Goal: Task Accomplishment & Management: Use online tool/utility

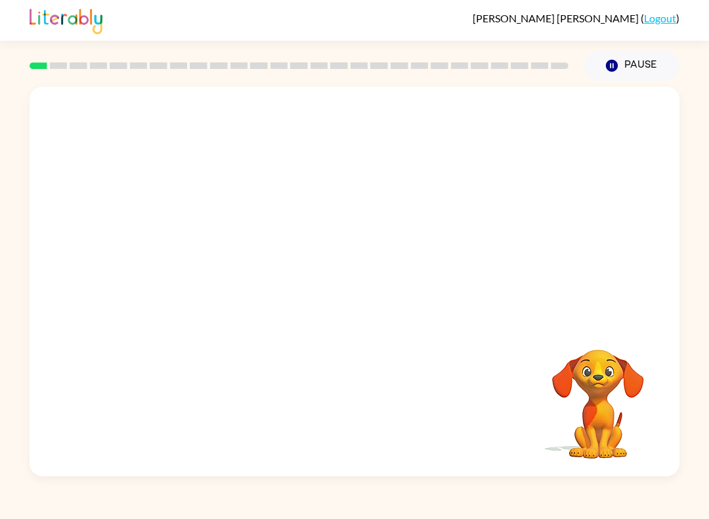
click at [637, 74] on button "Pause Pause" at bounding box center [631, 66] width 95 height 30
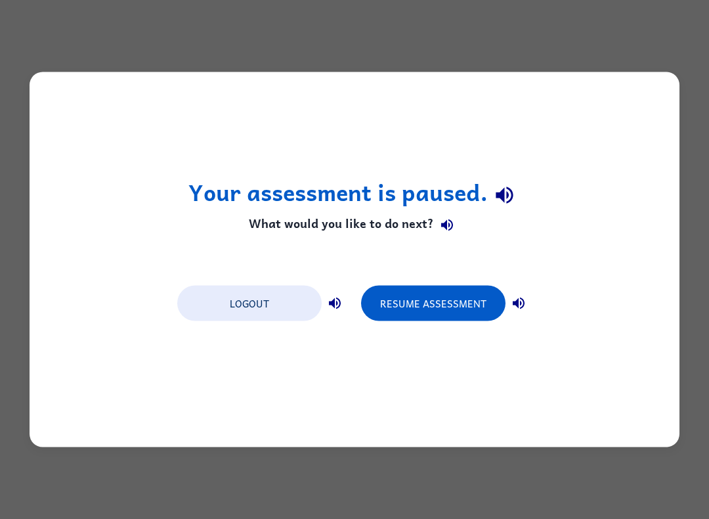
click at [435, 319] on button "Resume Assessment" at bounding box center [433, 303] width 144 height 35
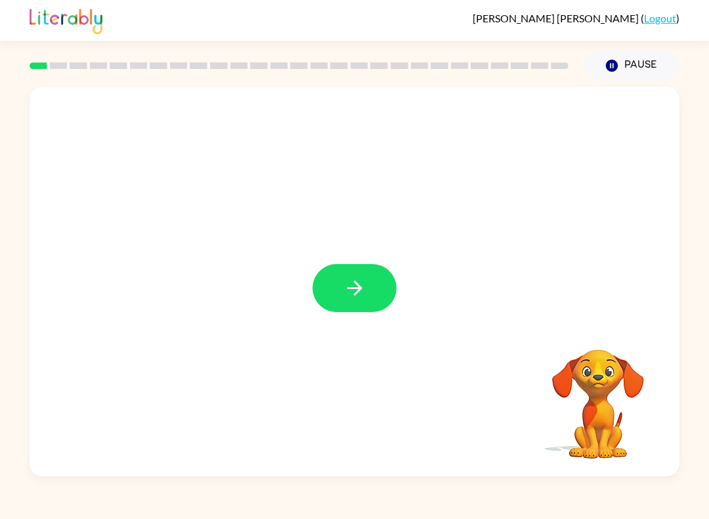
click at [354, 306] on button "button" at bounding box center [354, 288] width 84 height 48
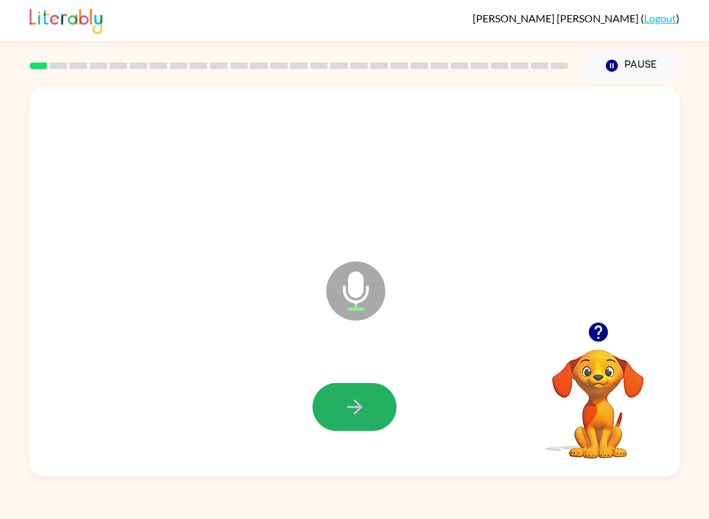
click at [366, 404] on button "button" at bounding box center [354, 407] width 84 height 48
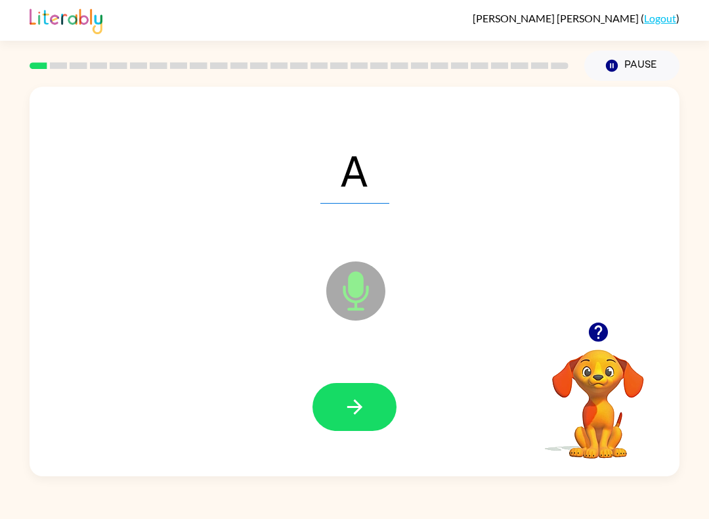
click at [365, 404] on icon "button" at bounding box center [354, 406] width 23 height 23
click at [379, 400] on button "button" at bounding box center [354, 407] width 84 height 48
click at [367, 409] on button "button" at bounding box center [354, 407] width 84 height 48
click at [361, 408] on icon "button" at bounding box center [354, 406] width 15 height 15
click at [356, 398] on icon "button" at bounding box center [354, 406] width 23 height 23
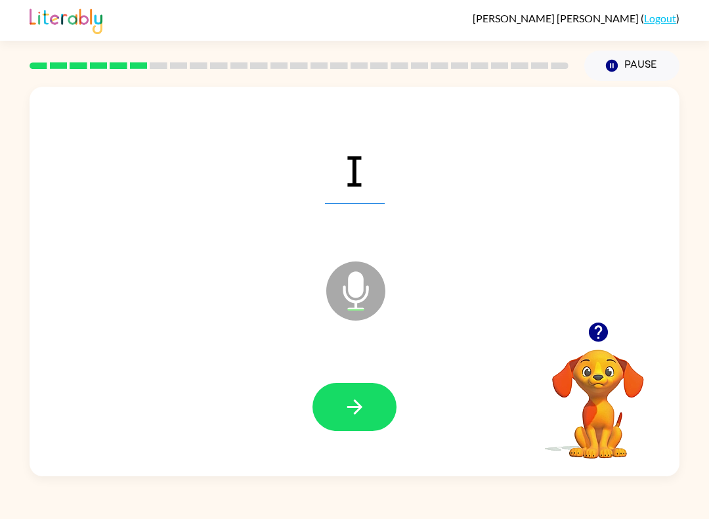
click at [353, 416] on icon "button" at bounding box center [354, 406] width 23 height 23
click at [322, 398] on button "button" at bounding box center [354, 407] width 84 height 48
click at [378, 396] on button "button" at bounding box center [354, 407] width 84 height 48
click at [363, 416] on icon "button" at bounding box center [354, 406] width 23 height 23
click at [363, 419] on button "button" at bounding box center [354, 407] width 84 height 48
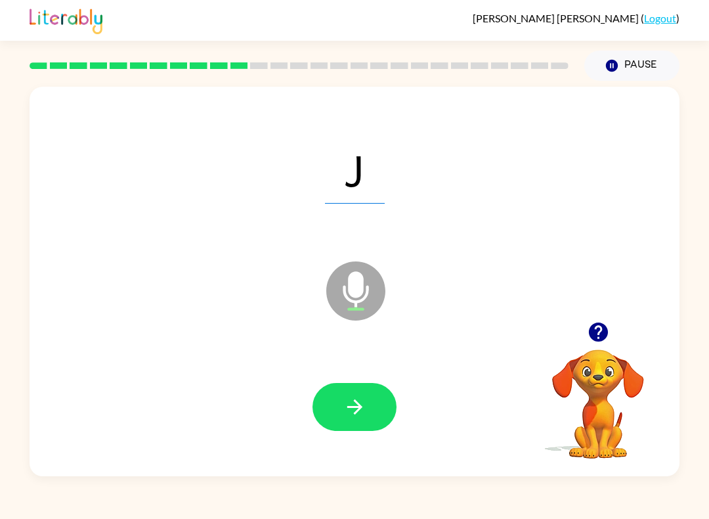
click at [378, 402] on button "button" at bounding box center [354, 407] width 84 height 48
click at [370, 400] on button "button" at bounding box center [354, 407] width 84 height 48
click at [353, 399] on icon "button" at bounding box center [354, 406] width 23 height 23
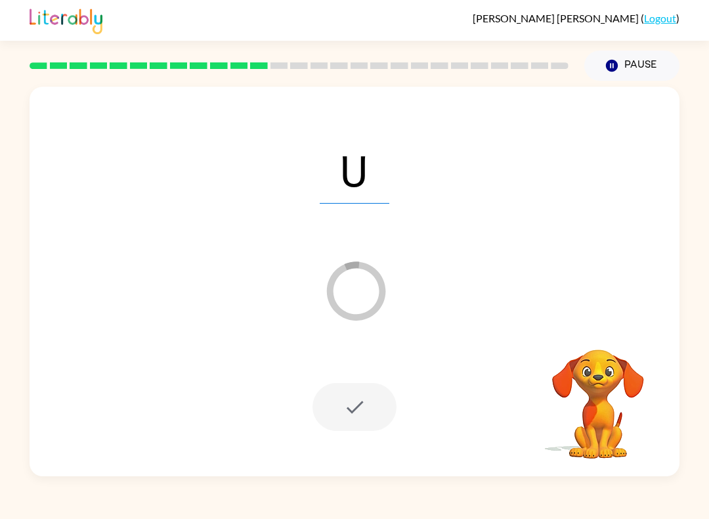
click at [602, 352] on video "Your browser must support playing .mp4 files to use Literably. Please try using…" at bounding box center [597, 394] width 131 height 131
click at [623, 66] on button "Pause Pause" at bounding box center [631, 66] width 95 height 30
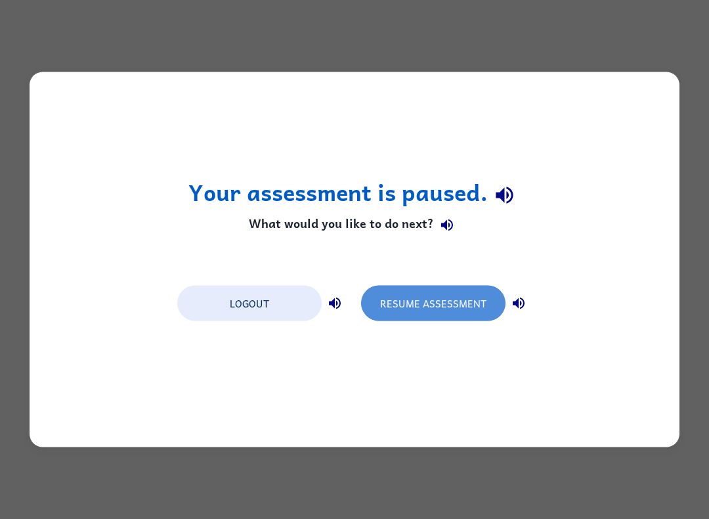
click at [433, 312] on button "Resume Assessment" at bounding box center [433, 303] width 144 height 35
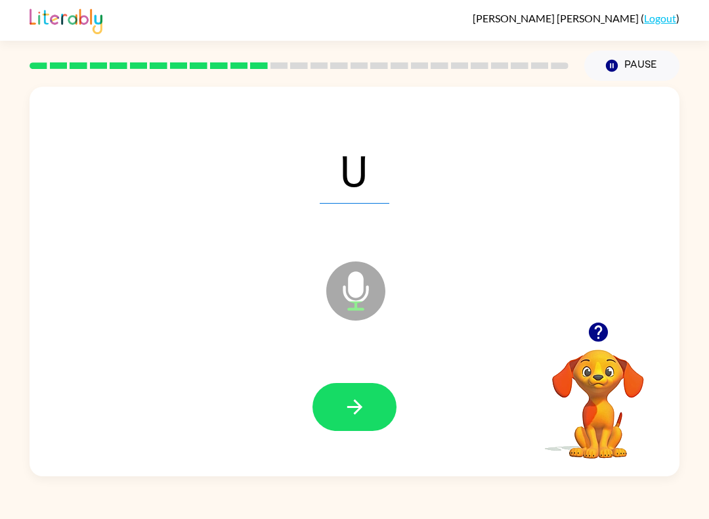
click at [362, 404] on icon "button" at bounding box center [354, 406] width 23 height 23
click at [364, 404] on icon "button" at bounding box center [354, 406] width 23 height 23
click at [363, 405] on icon "button" at bounding box center [354, 406] width 23 height 23
click at [368, 391] on button "button" at bounding box center [354, 407] width 84 height 48
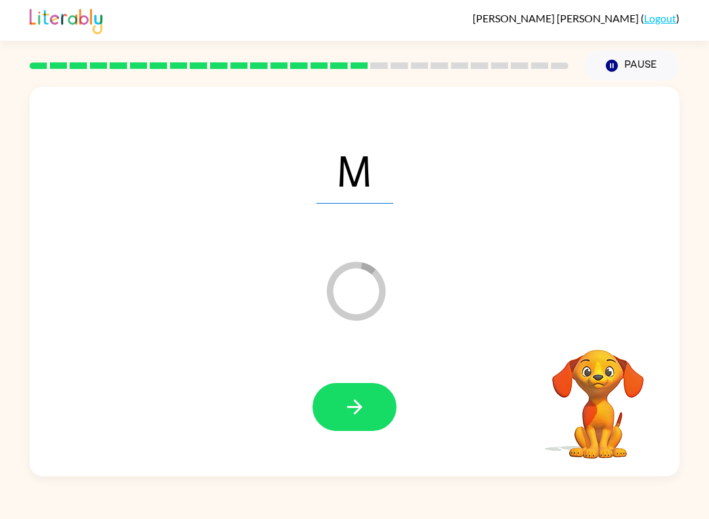
click at [363, 407] on icon "button" at bounding box center [354, 406] width 23 height 23
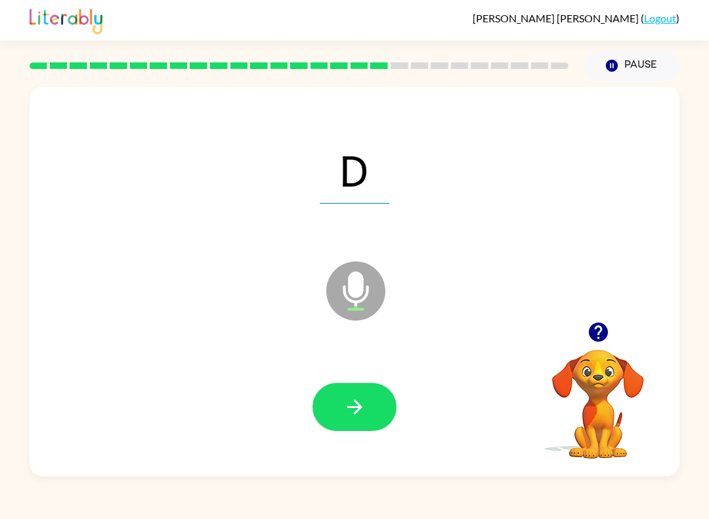
click at [361, 415] on icon "button" at bounding box center [354, 406] width 23 height 23
click at [358, 410] on icon "button" at bounding box center [354, 406] width 15 height 15
click at [365, 400] on icon "button" at bounding box center [354, 406] width 23 height 23
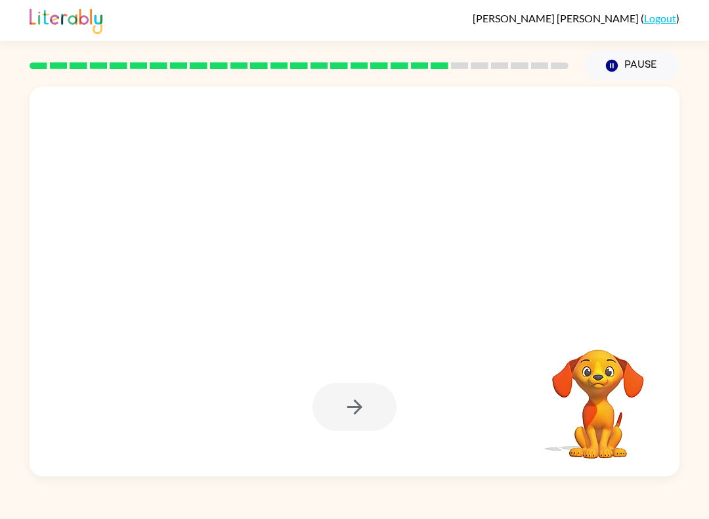
click at [632, 343] on video "Your browser must support playing .mp4 files to use Literably. Please try using…" at bounding box center [597, 394] width 131 height 131
click at [609, 389] on video "Your browser must support playing .mp4 files to use Literably. Please try using…" at bounding box center [597, 394] width 131 height 131
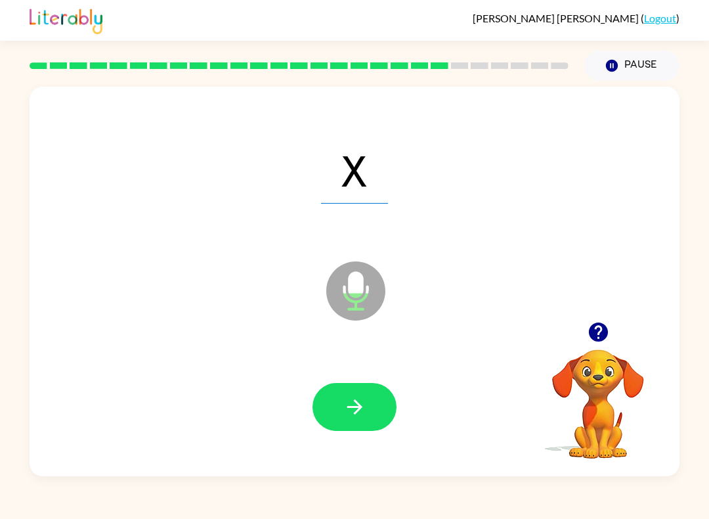
click at [356, 408] on icon "button" at bounding box center [354, 406] width 15 height 15
click at [364, 406] on icon "button" at bounding box center [354, 406] width 23 height 23
click at [367, 412] on button "button" at bounding box center [354, 407] width 84 height 48
click at [364, 410] on icon "button" at bounding box center [354, 406] width 23 height 23
click at [355, 392] on button "button" at bounding box center [354, 407] width 84 height 48
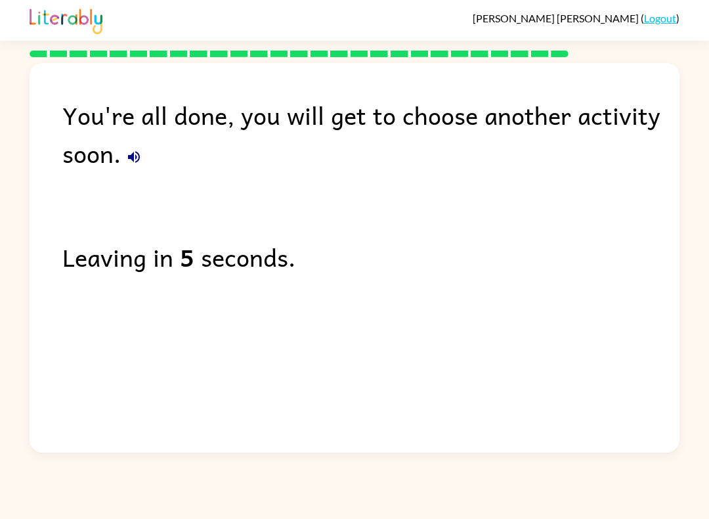
click at [354, 410] on div "You're all done, you will get to choose another activity soon. Leaving in 5 sec…" at bounding box center [355, 254] width 650 height 383
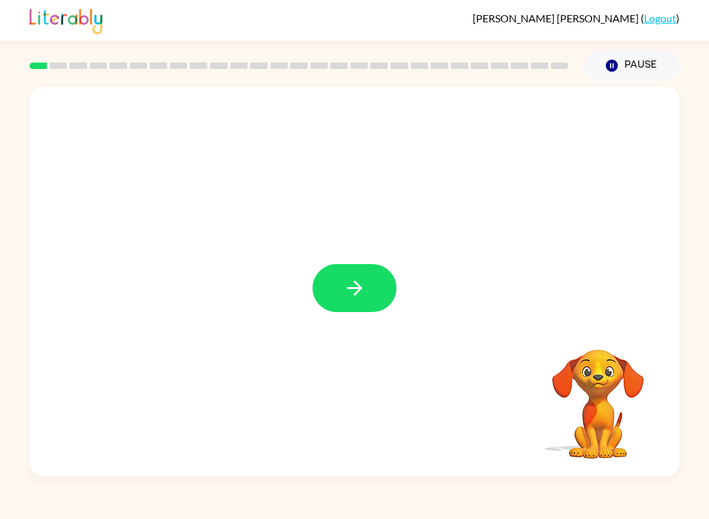
click at [349, 287] on icon "button" at bounding box center [354, 287] width 23 height 23
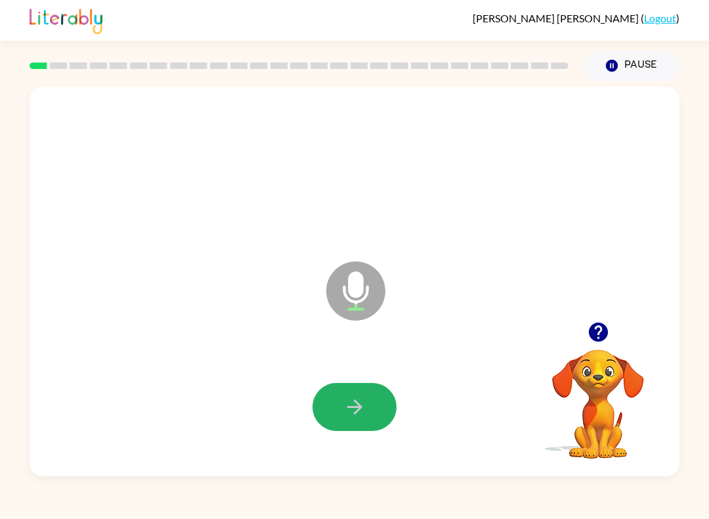
click at [355, 403] on icon "button" at bounding box center [354, 406] width 23 height 23
click at [369, 397] on button "button" at bounding box center [354, 407] width 84 height 48
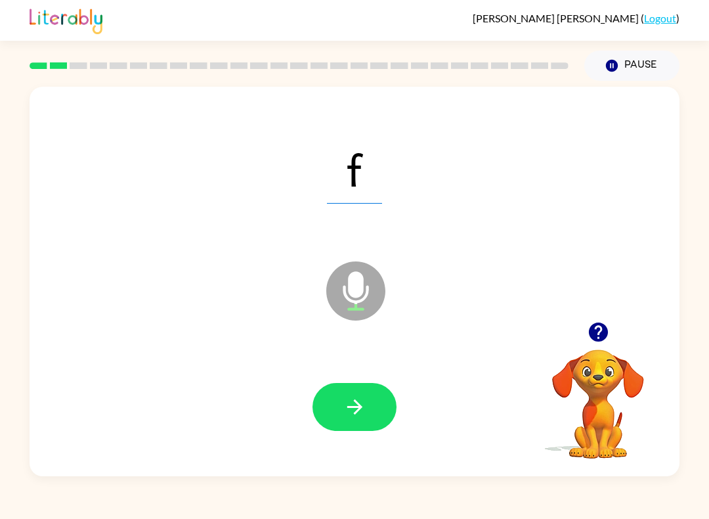
click at [369, 389] on button "button" at bounding box center [354, 407] width 84 height 48
click at [363, 404] on icon "button" at bounding box center [354, 406] width 23 height 23
click at [364, 405] on icon "button" at bounding box center [354, 406] width 23 height 23
click at [340, 412] on button "button" at bounding box center [354, 407] width 84 height 48
click at [356, 412] on icon "button" at bounding box center [354, 406] width 15 height 15
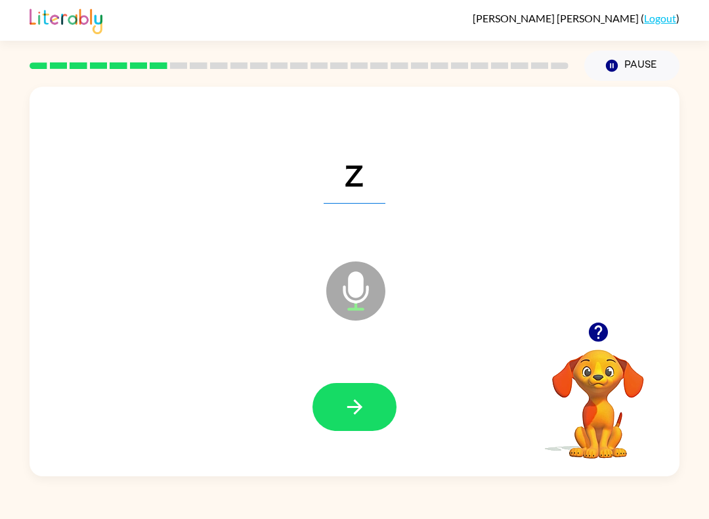
click at [351, 405] on icon "button" at bounding box center [354, 406] width 23 height 23
click at [620, 57] on button "Pause Pause" at bounding box center [631, 66] width 95 height 30
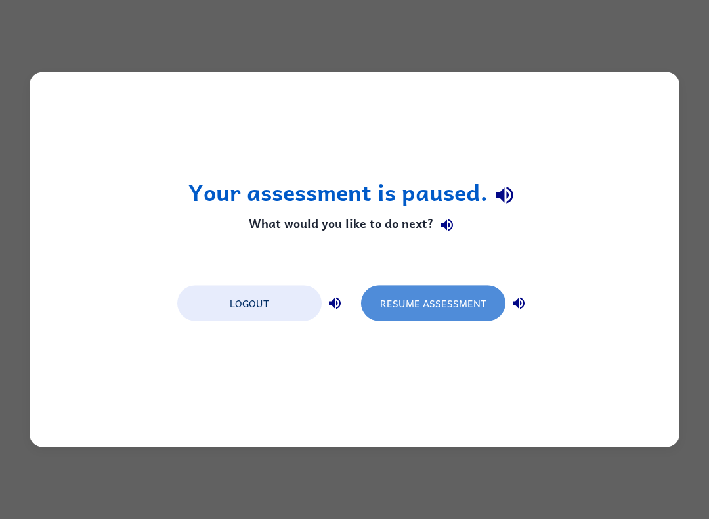
click at [441, 309] on button "Resume Assessment" at bounding box center [433, 303] width 144 height 35
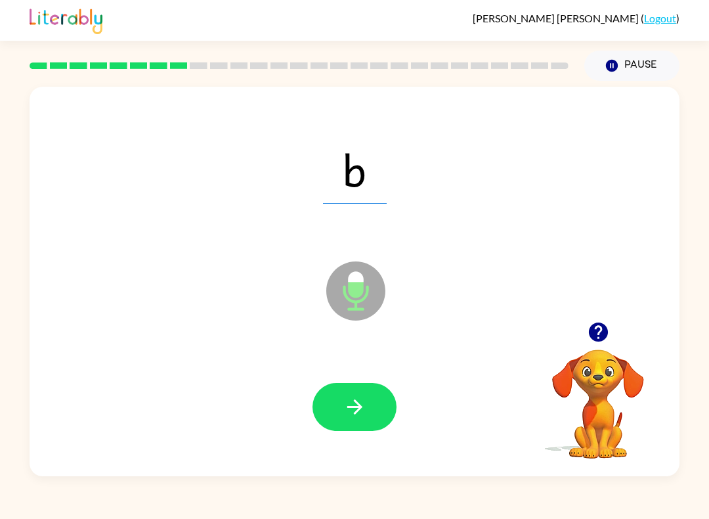
click at [347, 399] on icon "button" at bounding box center [354, 406] width 23 height 23
click at [366, 402] on button "button" at bounding box center [354, 407] width 84 height 48
click at [354, 398] on icon "button" at bounding box center [354, 406] width 23 height 23
click at [362, 401] on icon "button" at bounding box center [354, 406] width 23 height 23
click at [360, 402] on icon "button" at bounding box center [354, 406] width 23 height 23
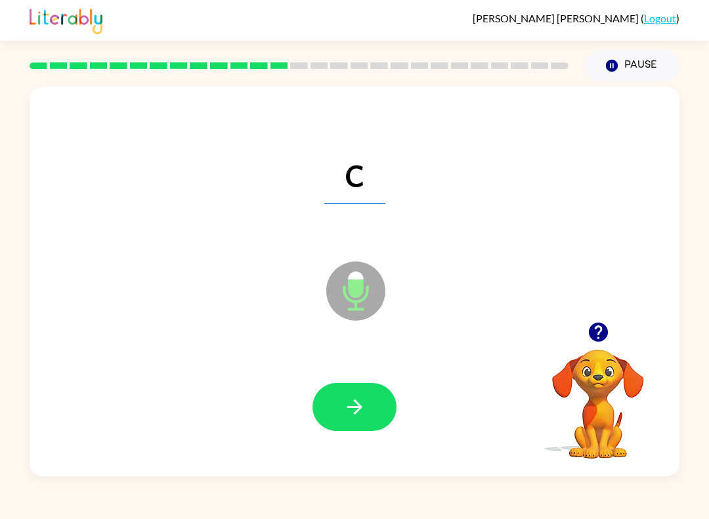
click at [379, 393] on button "button" at bounding box center [354, 407] width 84 height 48
click at [353, 404] on icon "button" at bounding box center [354, 406] width 23 height 23
click at [370, 407] on button "button" at bounding box center [354, 407] width 84 height 48
click at [362, 389] on button "button" at bounding box center [354, 407] width 84 height 48
click at [377, 406] on button "button" at bounding box center [354, 407] width 84 height 48
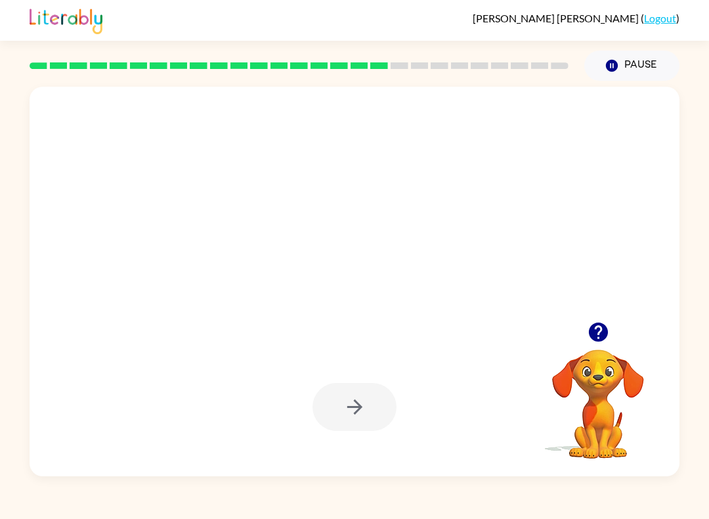
click at [512, 83] on div at bounding box center [299, 66] width 555 height 46
click at [623, 54] on button "Pause Pause" at bounding box center [631, 66] width 95 height 30
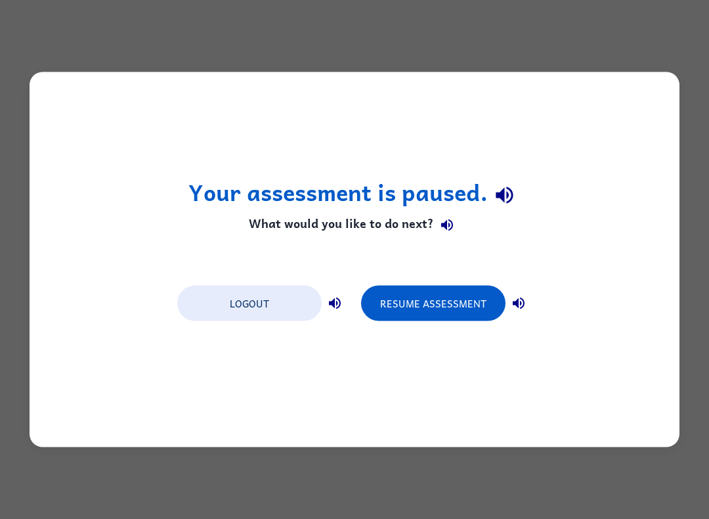
click at [446, 301] on button "Resume Assessment" at bounding box center [433, 303] width 144 height 35
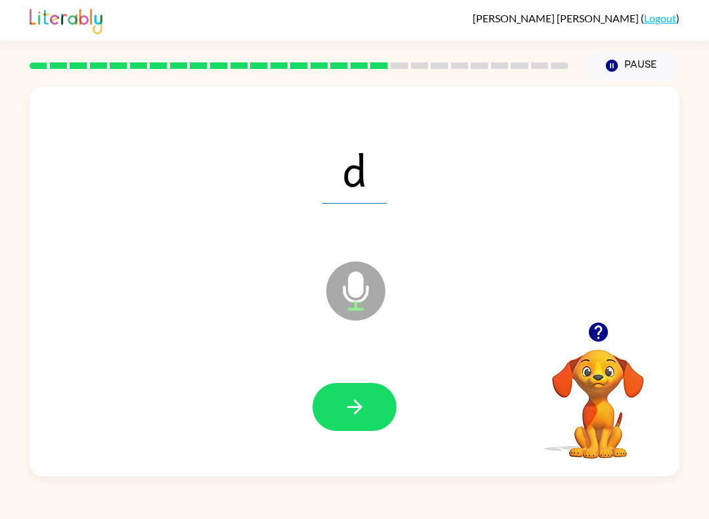
click at [350, 400] on icon "button" at bounding box center [354, 406] width 23 height 23
click at [362, 419] on button "button" at bounding box center [354, 407] width 84 height 48
click at [377, 393] on button "button" at bounding box center [354, 407] width 84 height 48
click at [357, 406] on icon "button" at bounding box center [354, 406] width 23 height 23
click at [361, 427] on button "button" at bounding box center [354, 407] width 84 height 48
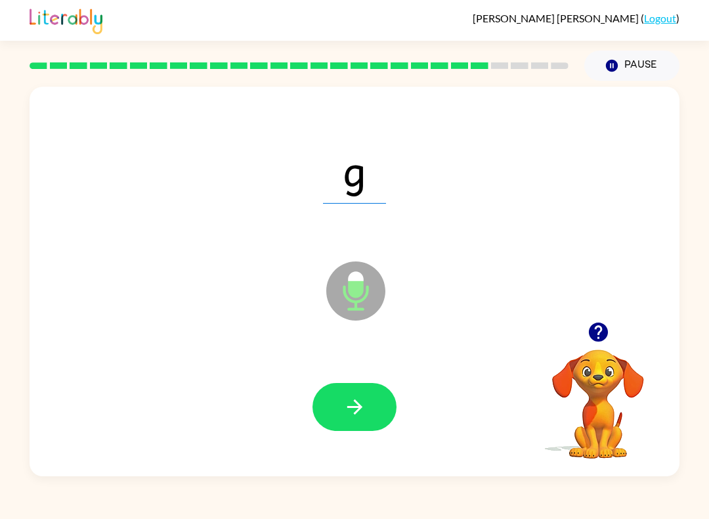
click at [377, 409] on button "button" at bounding box center [354, 407] width 84 height 48
click at [364, 410] on icon "button" at bounding box center [354, 406] width 23 height 23
click at [360, 408] on icon "button" at bounding box center [354, 406] width 15 height 15
click at [372, 392] on button "button" at bounding box center [354, 407] width 84 height 48
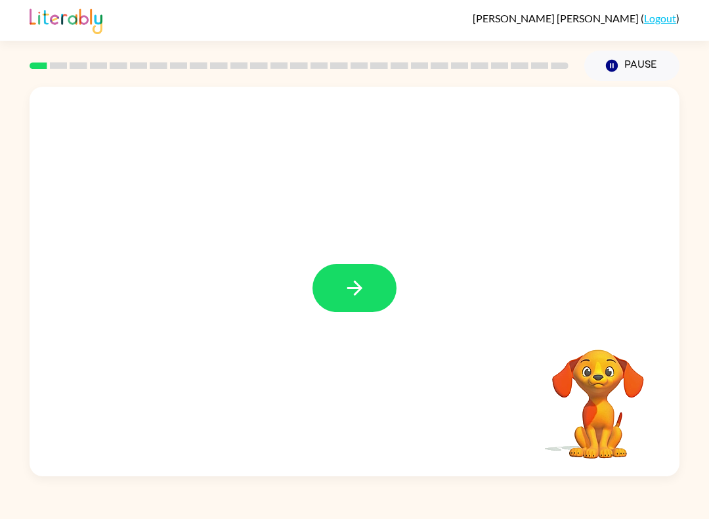
click at [341, 280] on button "button" at bounding box center [354, 288] width 84 height 48
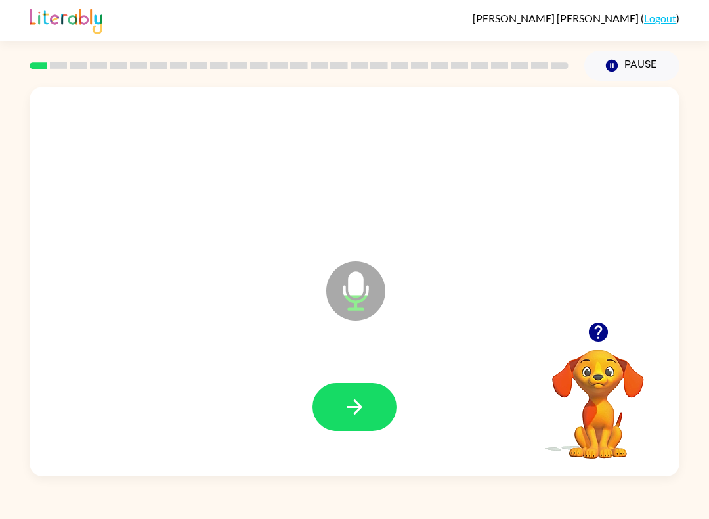
click at [354, 410] on icon "button" at bounding box center [354, 406] width 23 height 23
click at [354, 408] on icon "button" at bounding box center [354, 406] width 15 height 15
click at [360, 399] on icon "button" at bounding box center [354, 406] width 23 height 23
click at [363, 396] on icon "button" at bounding box center [354, 406] width 23 height 23
click at [353, 415] on icon "button" at bounding box center [354, 406] width 23 height 23
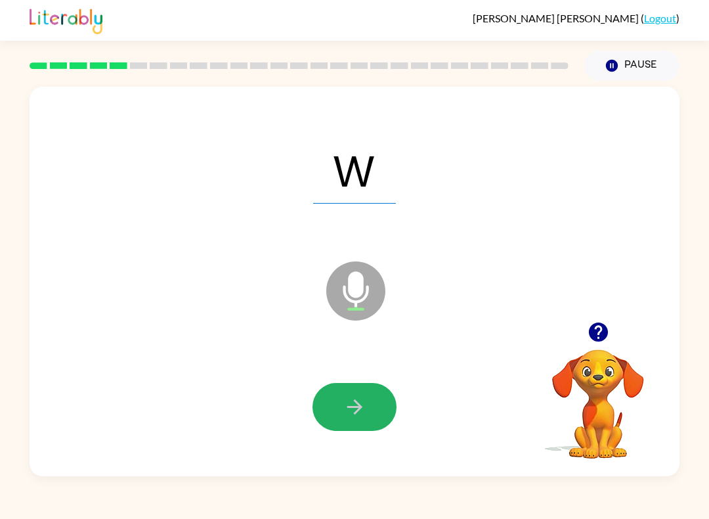
click at [372, 410] on button "button" at bounding box center [354, 407] width 84 height 48
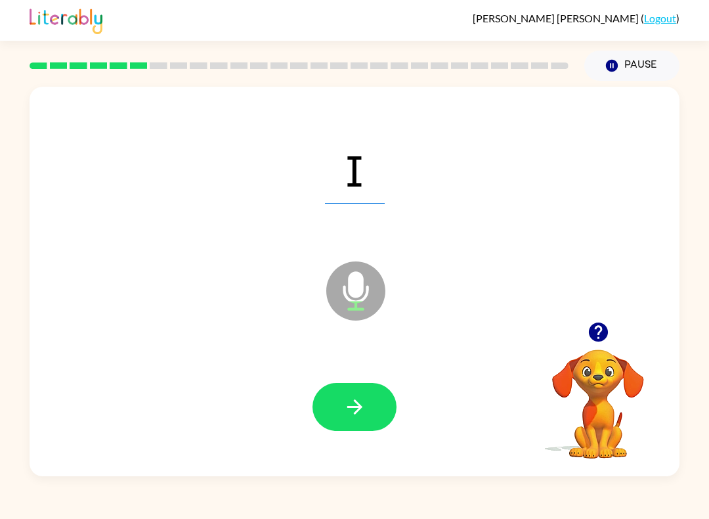
click at [351, 419] on button "button" at bounding box center [354, 407] width 84 height 48
click at [358, 398] on icon "button" at bounding box center [354, 406] width 23 height 23
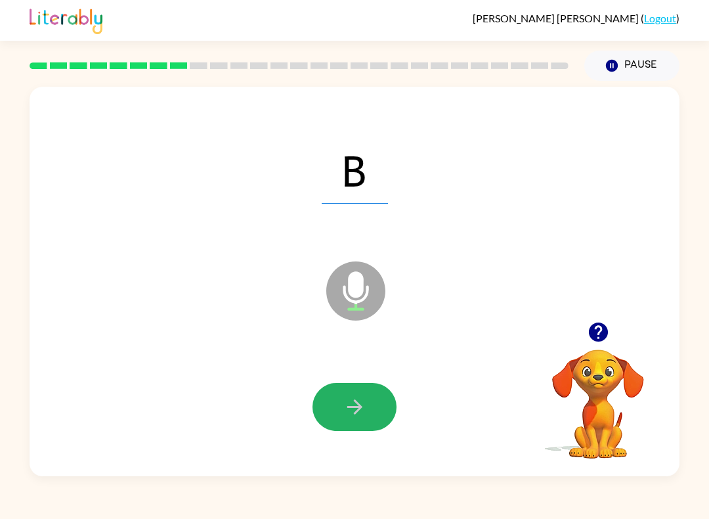
click at [348, 404] on icon "button" at bounding box center [354, 406] width 23 height 23
click at [372, 417] on button "button" at bounding box center [354, 407] width 84 height 48
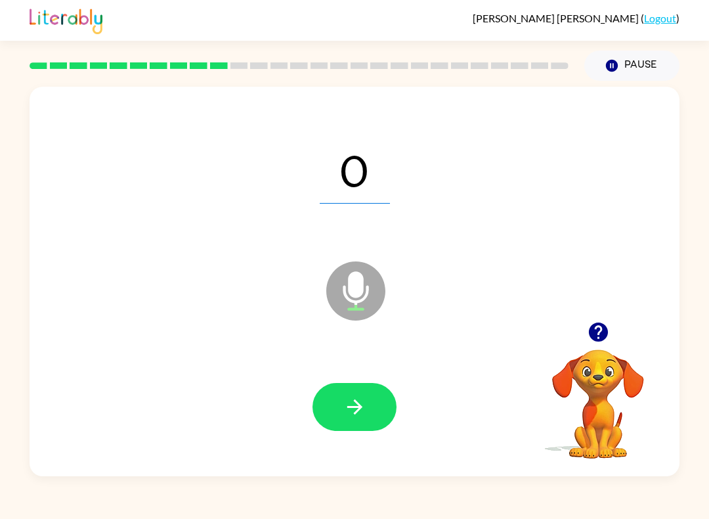
click at [352, 404] on icon "button" at bounding box center [354, 406] width 23 height 23
click at [345, 412] on icon "button" at bounding box center [354, 406] width 23 height 23
click at [358, 402] on icon "button" at bounding box center [354, 406] width 23 height 23
click at [347, 410] on icon "button" at bounding box center [354, 406] width 23 height 23
click at [351, 397] on icon "button" at bounding box center [354, 406] width 23 height 23
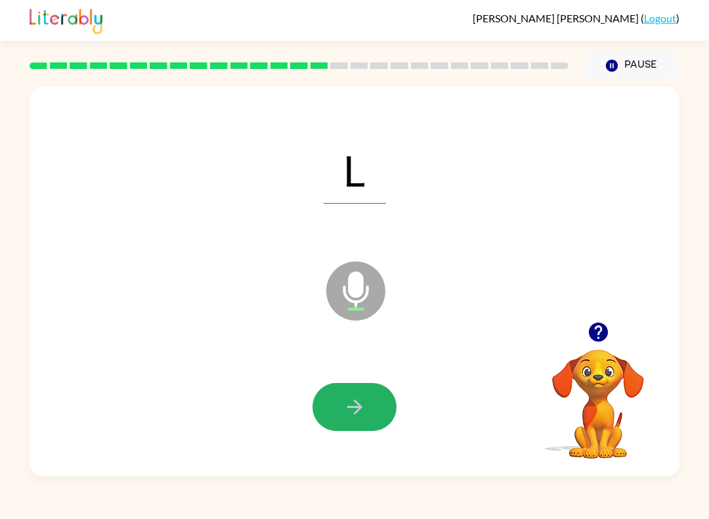
click at [350, 427] on button "button" at bounding box center [354, 407] width 84 height 48
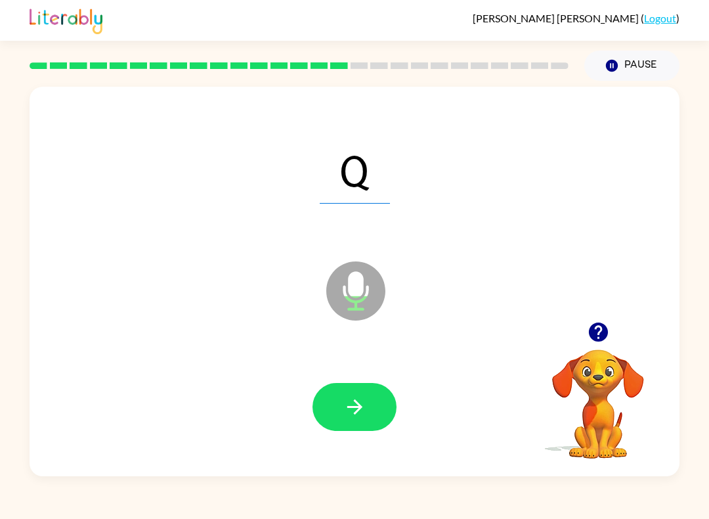
click at [346, 409] on icon "button" at bounding box center [354, 406] width 23 height 23
click at [338, 411] on button "button" at bounding box center [354, 407] width 84 height 48
click at [351, 393] on button "button" at bounding box center [354, 407] width 84 height 48
click at [355, 402] on icon "button" at bounding box center [354, 406] width 15 height 15
click at [360, 396] on icon "button" at bounding box center [354, 406] width 23 height 23
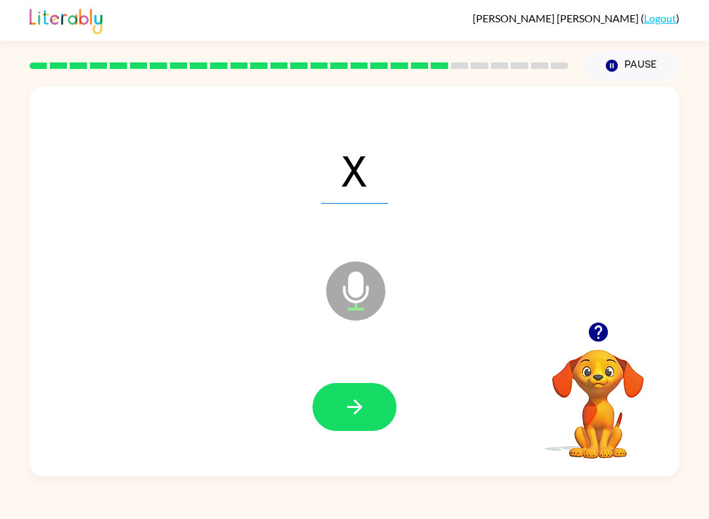
click at [350, 425] on button "button" at bounding box center [354, 407] width 84 height 48
click at [366, 396] on button "button" at bounding box center [354, 407] width 84 height 48
click at [348, 412] on icon "button" at bounding box center [354, 406] width 23 height 23
click at [358, 383] on button "button" at bounding box center [354, 407] width 84 height 48
click at [351, 389] on button "button" at bounding box center [354, 407] width 84 height 48
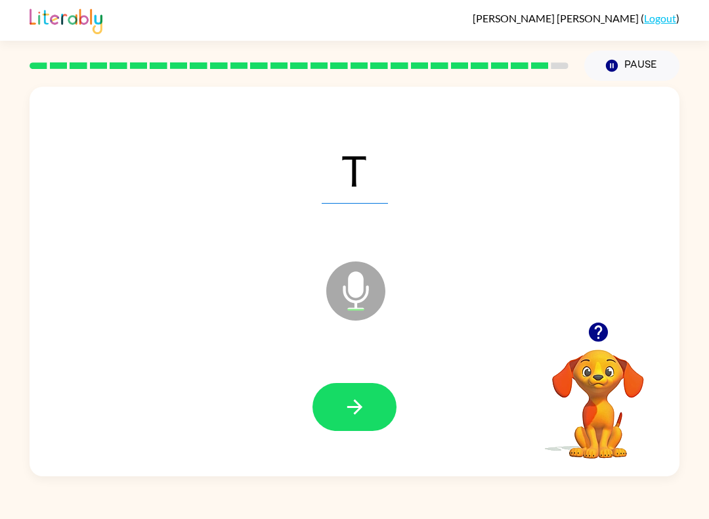
click at [356, 413] on icon "button" at bounding box center [354, 406] width 15 height 15
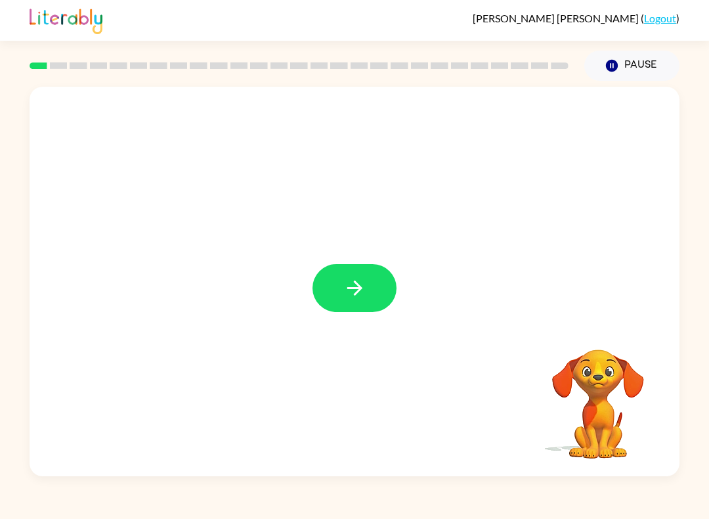
click at [367, 295] on button "button" at bounding box center [354, 288] width 84 height 48
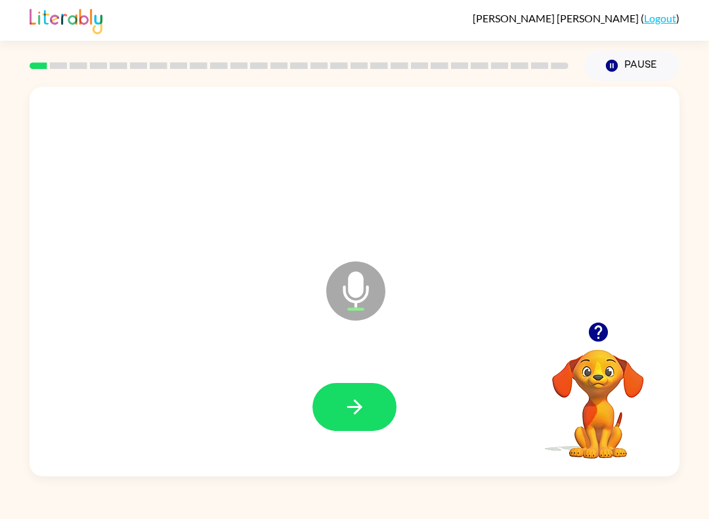
click at [381, 429] on button "button" at bounding box center [354, 407] width 84 height 48
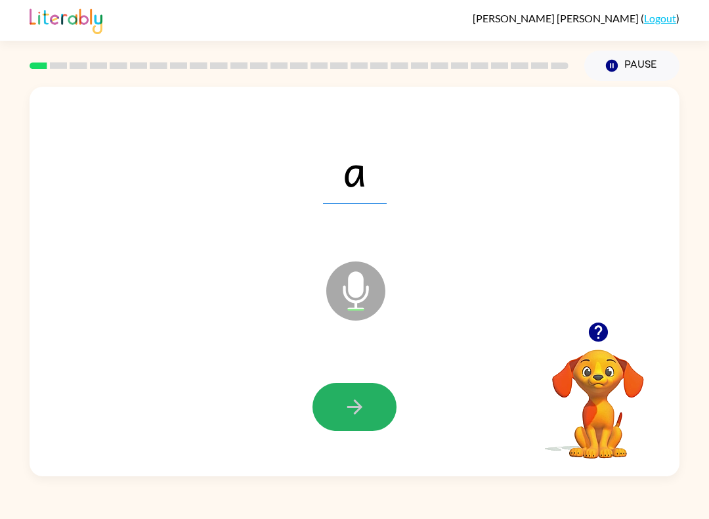
click at [379, 402] on button "button" at bounding box center [354, 407] width 84 height 48
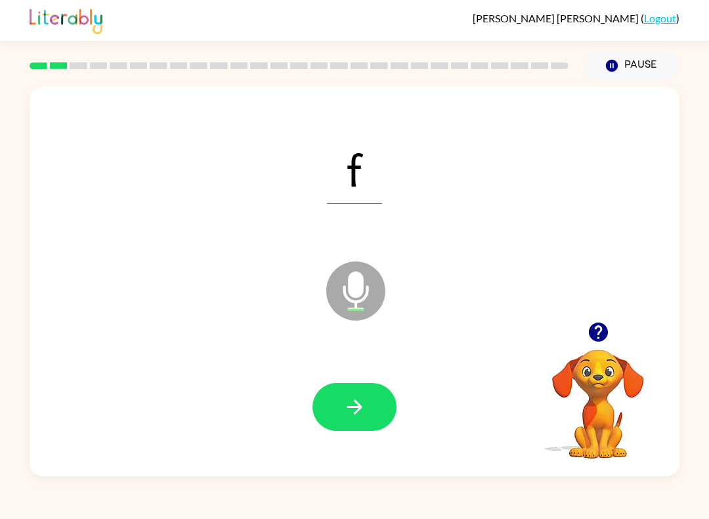
click at [391, 389] on div at bounding box center [354, 407] width 84 height 48
click at [371, 399] on button "button" at bounding box center [354, 407] width 84 height 48
click at [368, 413] on button "button" at bounding box center [354, 407] width 84 height 48
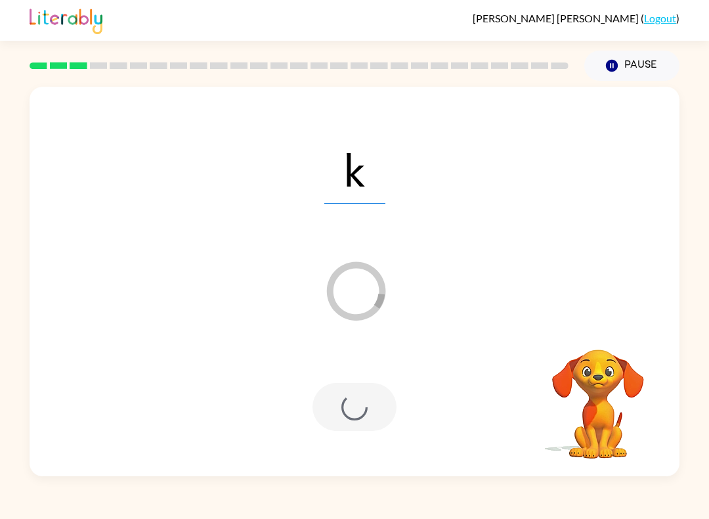
click at [361, 416] on div at bounding box center [354, 407] width 84 height 48
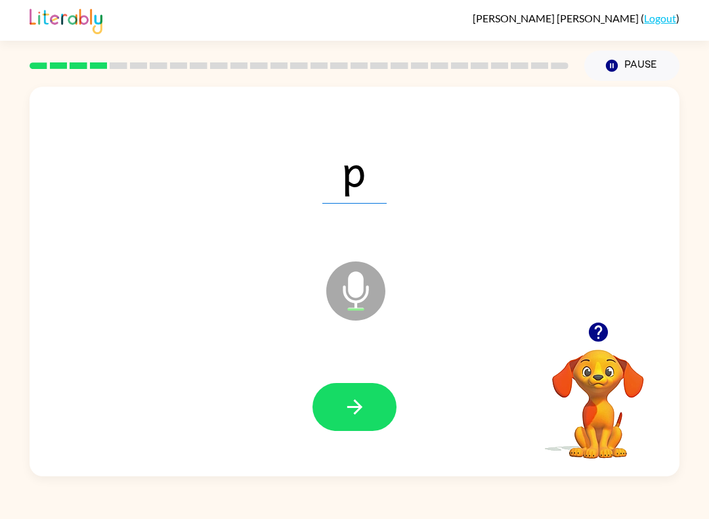
click at [347, 416] on icon "button" at bounding box center [354, 406] width 23 height 23
click at [345, 406] on icon "button" at bounding box center [354, 406] width 23 height 23
click at [374, 421] on button "button" at bounding box center [354, 407] width 84 height 48
click at [340, 393] on button "button" at bounding box center [354, 407] width 84 height 48
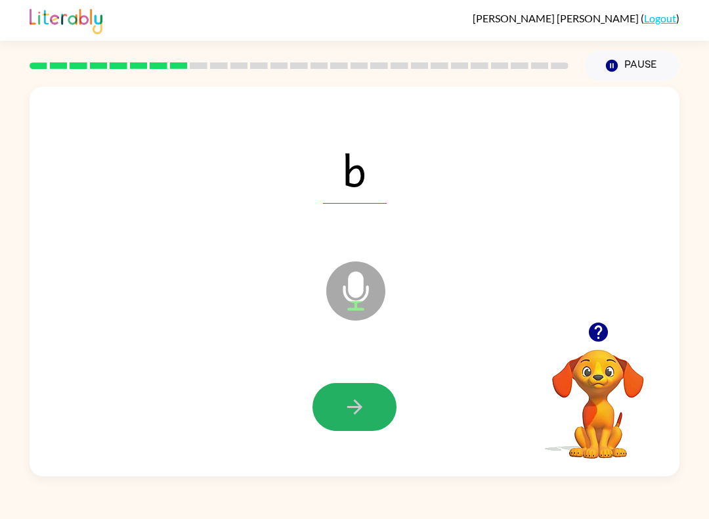
click at [362, 400] on icon "button" at bounding box center [354, 406] width 23 height 23
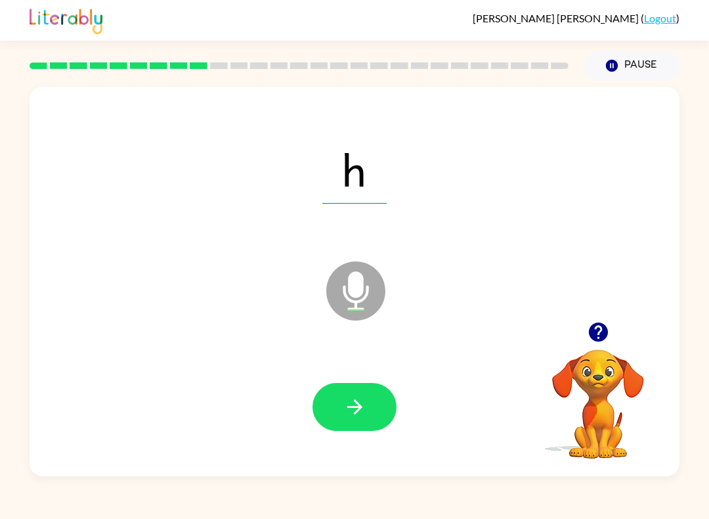
click at [354, 412] on icon "button" at bounding box center [354, 406] width 23 height 23
click at [339, 392] on button "button" at bounding box center [354, 407] width 84 height 48
click at [331, 408] on button "button" at bounding box center [354, 407] width 84 height 48
click at [372, 421] on button "button" at bounding box center [354, 407] width 84 height 48
click at [351, 415] on icon "button" at bounding box center [354, 406] width 23 height 23
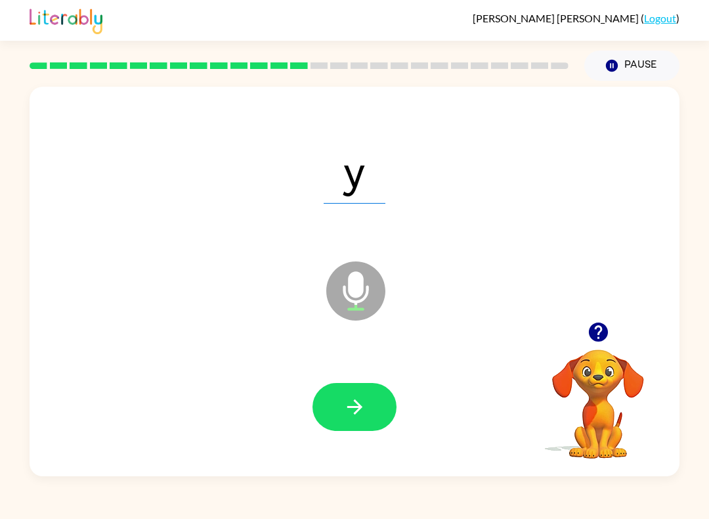
click at [643, 55] on button "Pause Pause" at bounding box center [631, 66] width 95 height 30
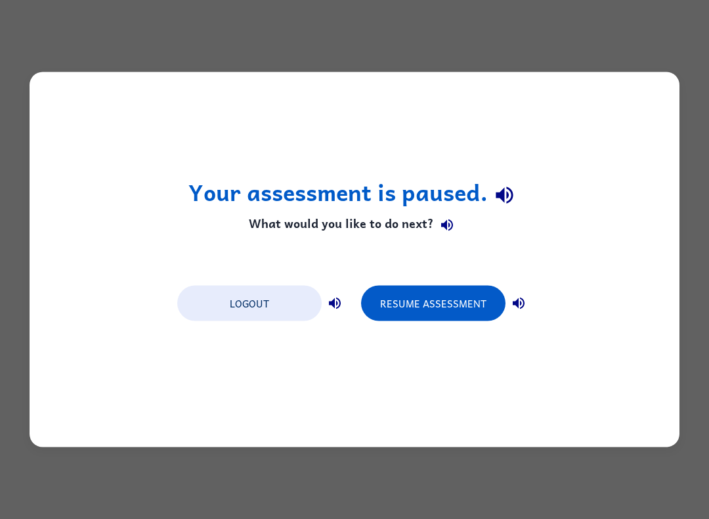
click at [444, 304] on button "Resume Assessment" at bounding box center [433, 303] width 144 height 35
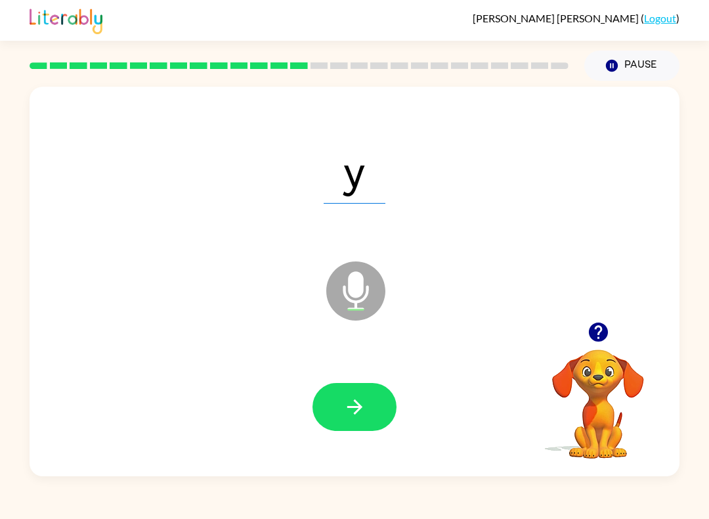
click at [339, 402] on button "button" at bounding box center [354, 407] width 84 height 48
click at [371, 425] on button "button" at bounding box center [354, 407] width 84 height 48
click at [347, 424] on button "button" at bounding box center [354, 407] width 84 height 48
click at [374, 410] on button "button" at bounding box center [354, 407] width 84 height 48
click at [355, 400] on icon "button" at bounding box center [354, 406] width 23 height 23
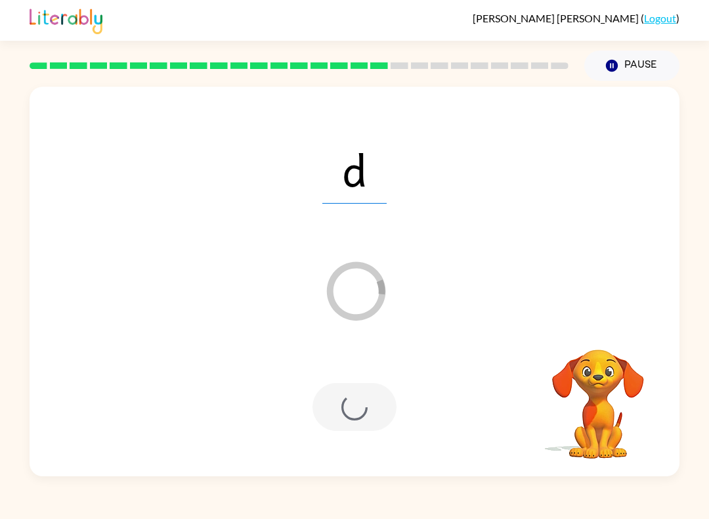
click at [649, 49] on div "Pause Pause" at bounding box center [631, 66] width 111 height 46
click at [640, 74] on button "Pause Pause" at bounding box center [631, 66] width 95 height 30
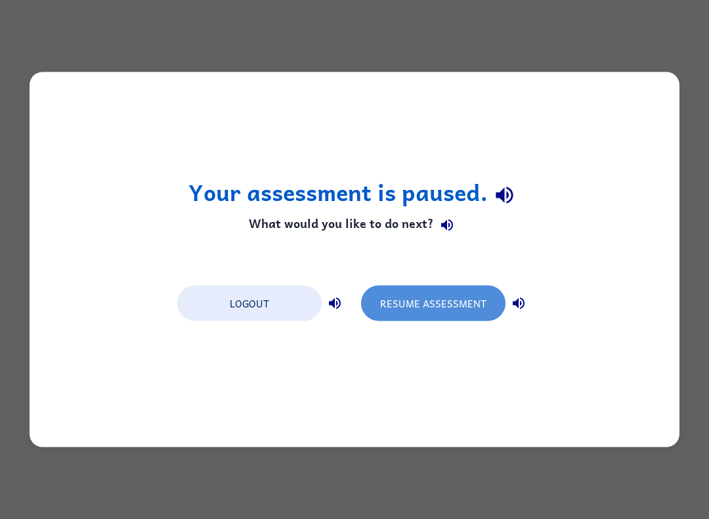
click at [433, 314] on button "Resume Assessment" at bounding box center [433, 303] width 144 height 35
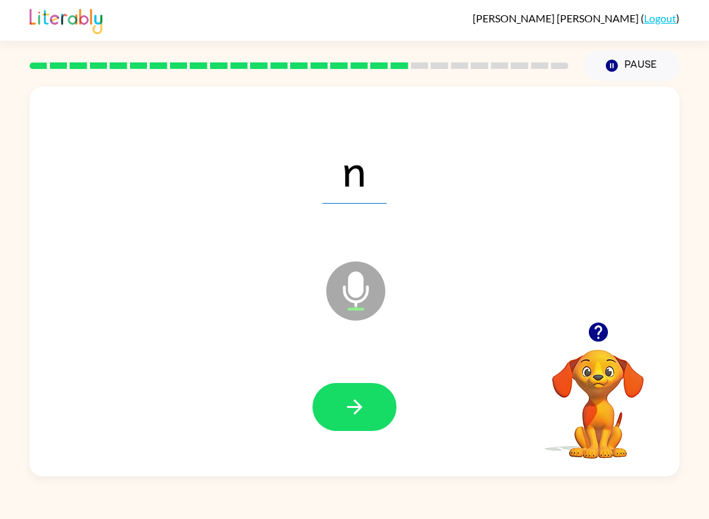
click at [354, 411] on icon "button" at bounding box center [354, 406] width 23 height 23
click at [360, 415] on icon "button" at bounding box center [354, 406] width 23 height 23
click at [345, 393] on button "button" at bounding box center [354, 407] width 84 height 48
click at [366, 381] on div at bounding box center [355, 407] width 624 height 112
click at [349, 416] on icon "button" at bounding box center [354, 406] width 23 height 23
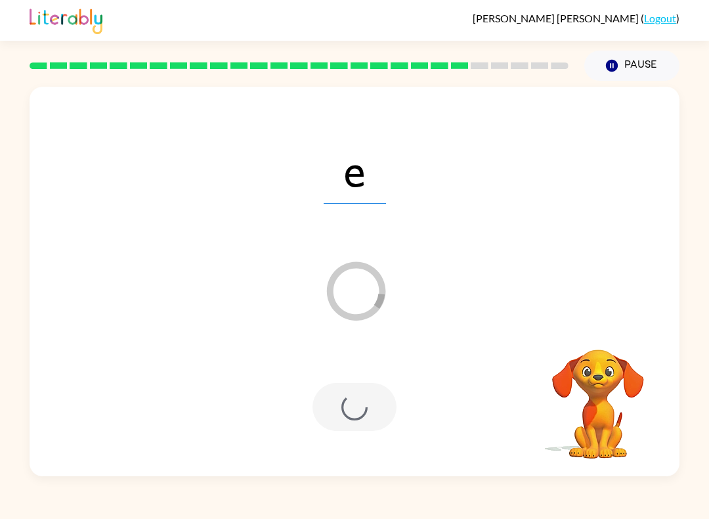
click at [349, 419] on div at bounding box center [354, 407] width 84 height 48
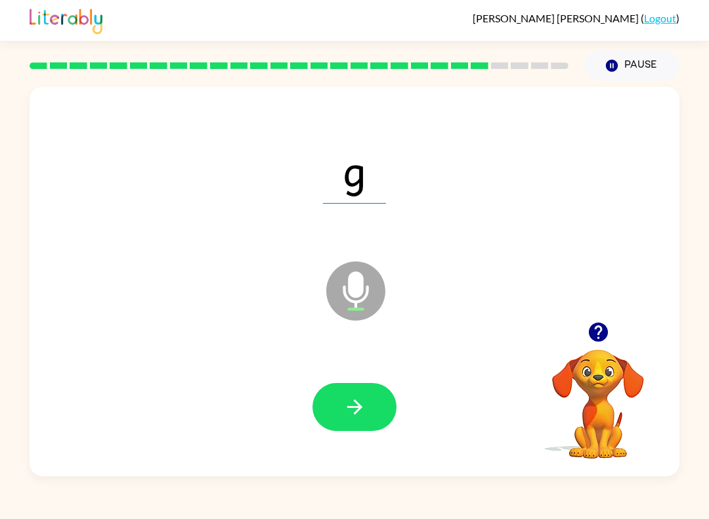
click at [364, 412] on icon "button" at bounding box center [354, 406] width 23 height 23
click at [358, 425] on button "button" at bounding box center [354, 407] width 84 height 48
click at [369, 431] on button "button" at bounding box center [354, 407] width 84 height 48
click at [344, 395] on button "button" at bounding box center [354, 407] width 84 height 48
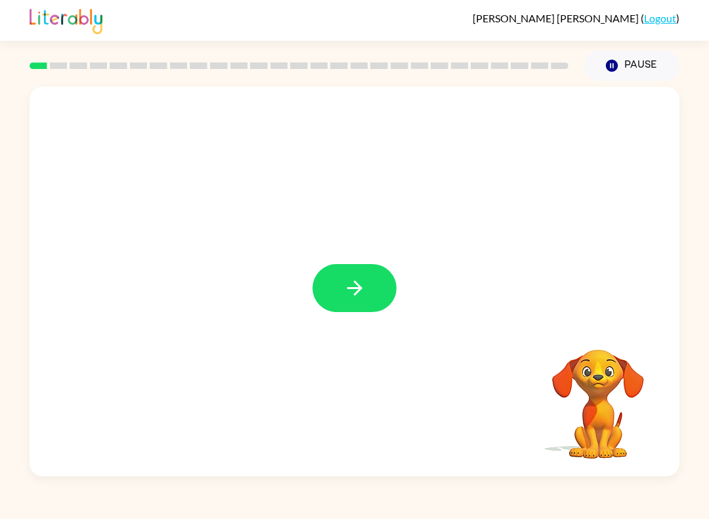
click at [362, 285] on icon "button" at bounding box center [354, 287] width 23 height 23
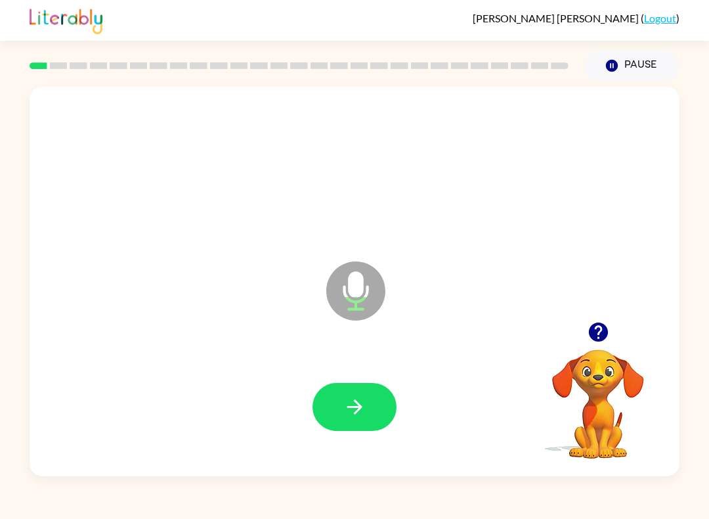
click at [356, 403] on icon "button" at bounding box center [354, 406] width 15 height 15
click at [366, 423] on button "button" at bounding box center [354, 407] width 84 height 48
click at [365, 406] on icon "button" at bounding box center [354, 406] width 23 height 23
click at [363, 412] on icon "button" at bounding box center [354, 406] width 23 height 23
click at [362, 399] on icon "button" at bounding box center [354, 406] width 23 height 23
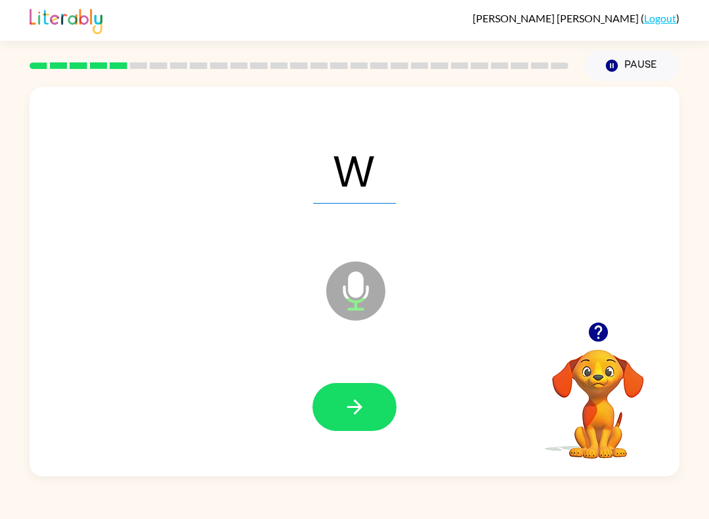
click at [356, 396] on icon "button" at bounding box center [354, 406] width 23 height 23
click at [360, 408] on icon "button" at bounding box center [354, 406] width 15 height 15
click at [358, 421] on button "button" at bounding box center [354, 407] width 84 height 48
click at [363, 412] on icon "button" at bounding box center [354, 406] width 23 height 23
click at [361, 399] on icon "button" at bounding box center [354, 406] width 23 height 23
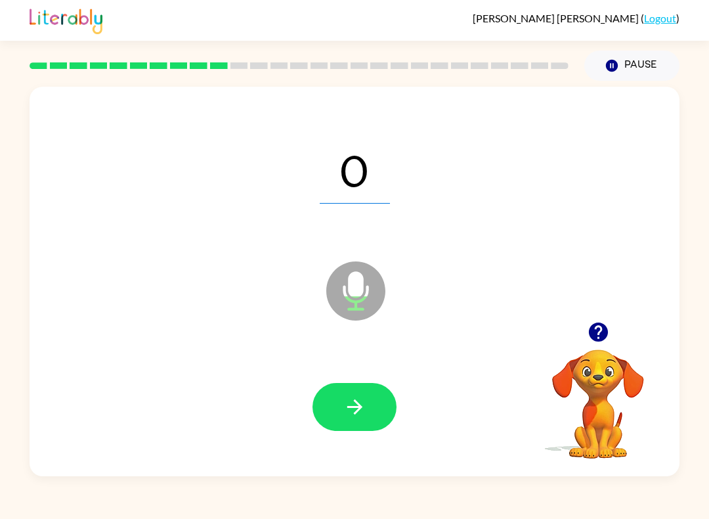
click at [366, 410] on icon "button" at bounding box center [354, 406] width 23 height 23
click at [365, 413] on icon "button" at bounding box center [354, 406] width 23 height 23
click at [370, 409] on button "button" at bounding box center [354, 407] width 84 height 48
click at [363, 402] on icon "button" at bounding box center [354, 406] width 23 height 23
click at [366, 398] on button "button" at bounding box center [354, 407] width 84 height 48
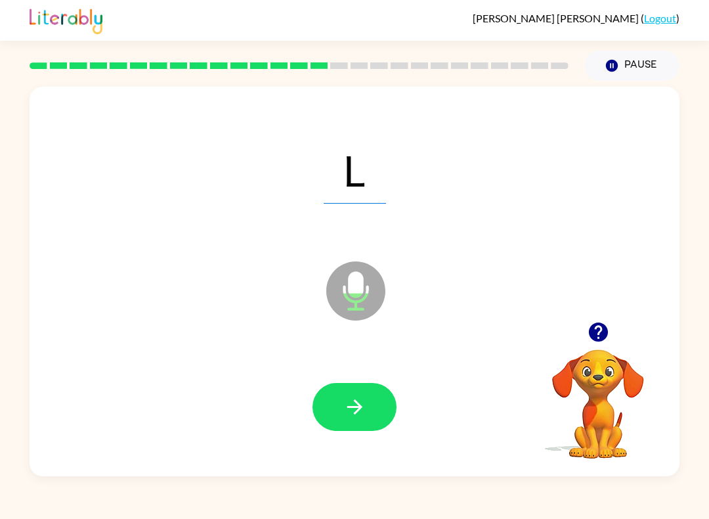
click at [363, 402] on icon "button" at bounding box center [354, 406] width 23 height 23
click at [367, 406] on button "button" at bounding box center [354, 407] width 84 height 48
click at [364, 411] on icon "button" at bounding box center [354, 406] width 23 height 23
click at [356, 414] on icon "button" at bounding box center [354, 406] width 23 height 23
click at [358, 423] on button "button" at bounding box center [354, 407] width 84 height 48
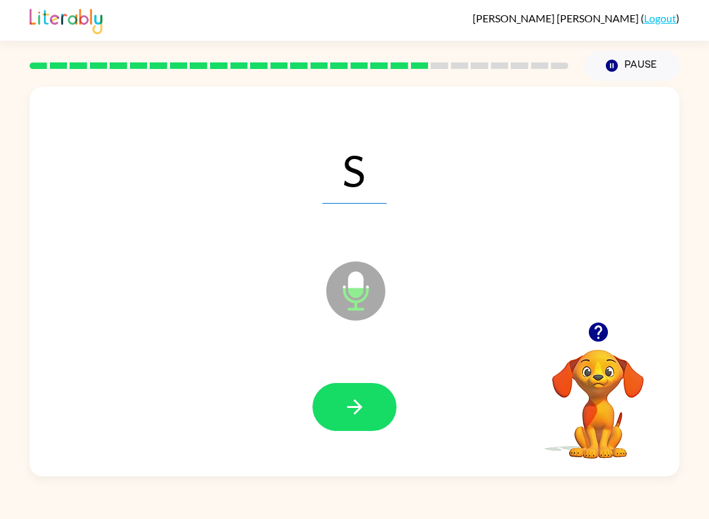
click at [365, 406] on icon "button" at bounding box center [354, 406] width 23 height 23
click at [372, 408] on button "button" at bounding box center [354, 407] width 84 height 48
click at [358, 399] on icon "button" at bounding box center [354, 406] width 23 height 23
click at [368, 410] on button "button" at bounding box center [354, 407] width 84 height 48
click at [361, 406] on icon "button" at bounding box center [354, 406] width 15 height 15
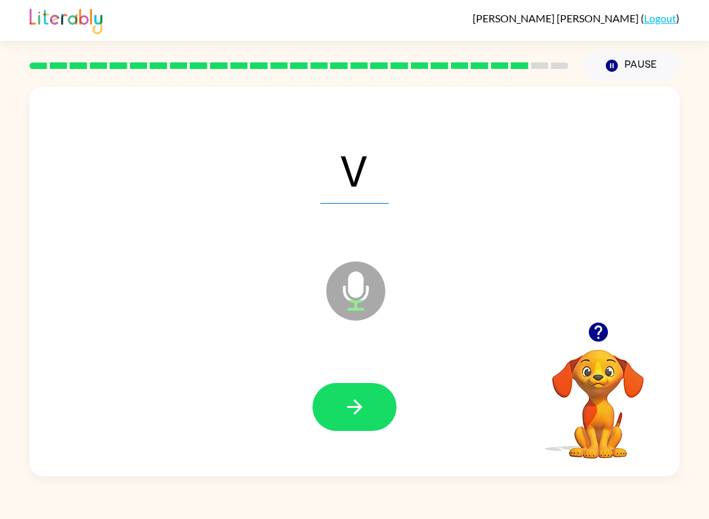
click at [374, 396] on button "button" at bounding box center [354, 407] width 84 height 48
click at [374, 401] on button "button" at bounding box center [354, 407] width 84 height 48
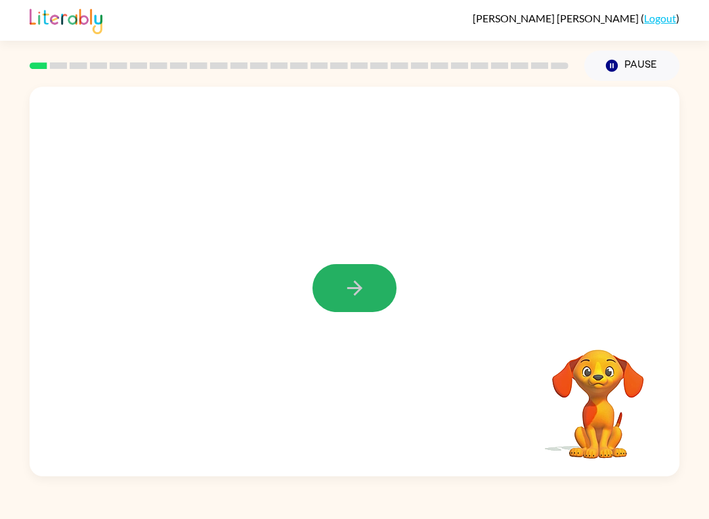
click at [366, 281] on icon "button" at bounding box center [354, 287] width 23 height 23
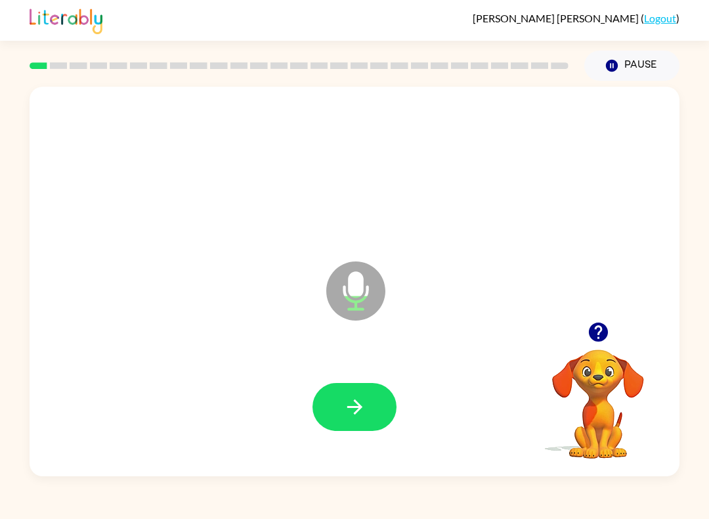
click at [370, 403] on button "button" at bounding box center [354, 407] width 84 height 48
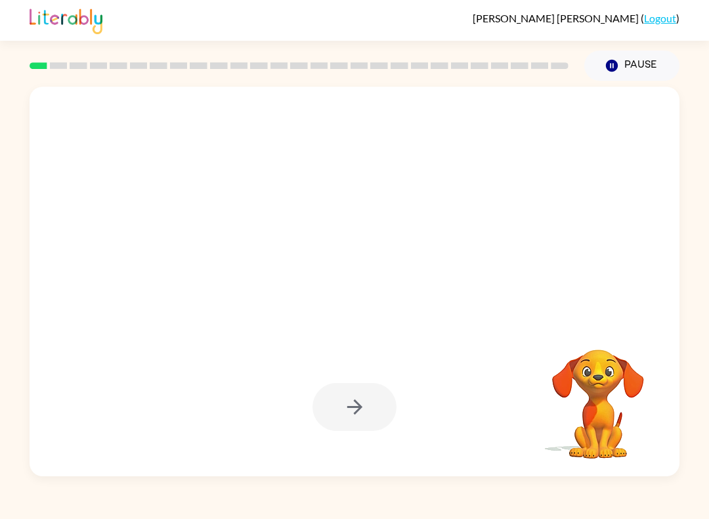
click at [643, 62] on button "Pause Pause" at bounding box center [631, 66] width 95 height 30
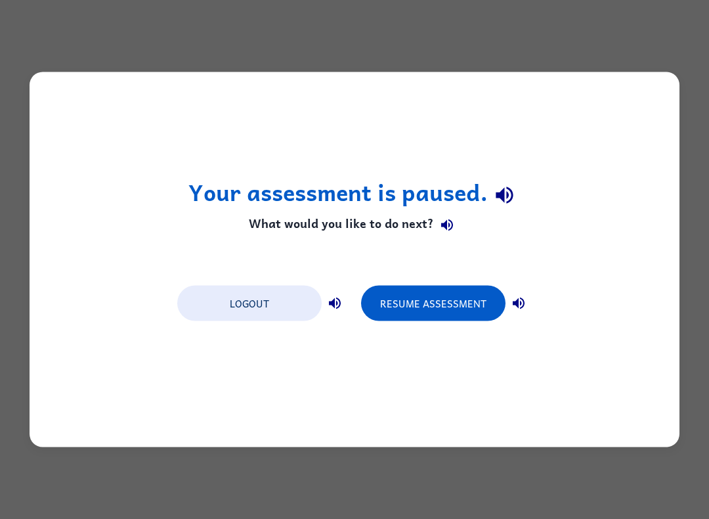
click at [429, 289] on button "Resume Assessment" at bounding box center [433, 303] width 144 height 35
click at [439, 300] on button "Resume Assessment" at bounding box center [433, 303] width 144 height 35
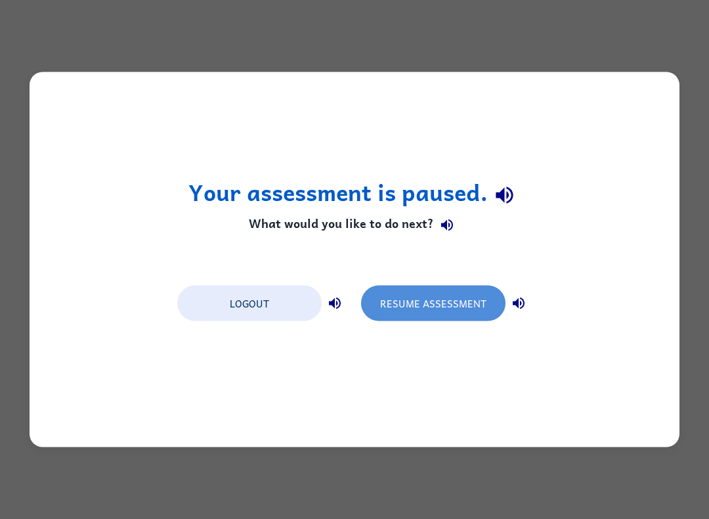
click at [428, 295] on button "Resume Assessment" at bounding box center [433, 303] width 144 height 35
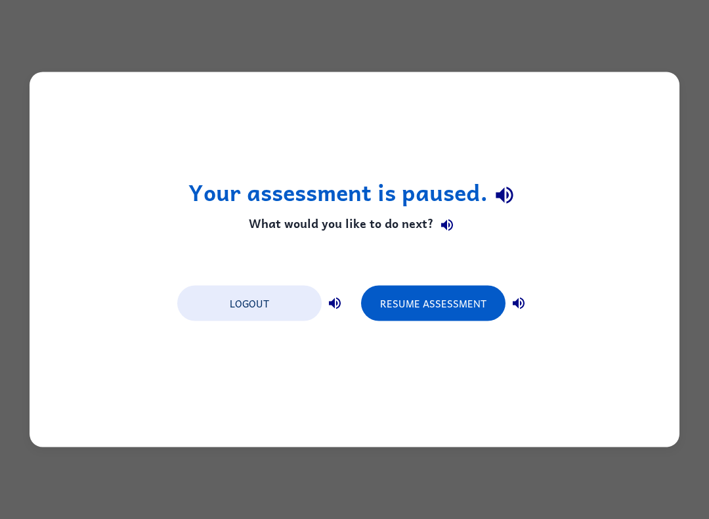
click at [417, 296] on button "Resume Assessment" at bounding box center [433, 303] width 144 height 35
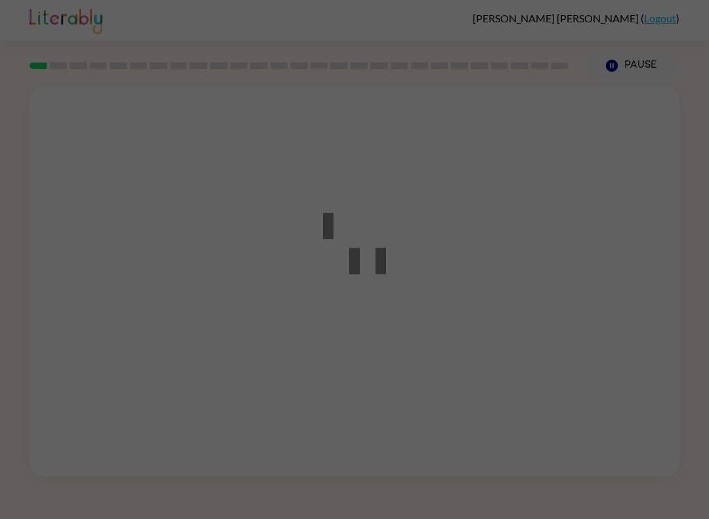
click at [593, 259] on div at bounding box center [354, 259] width 709 height 519
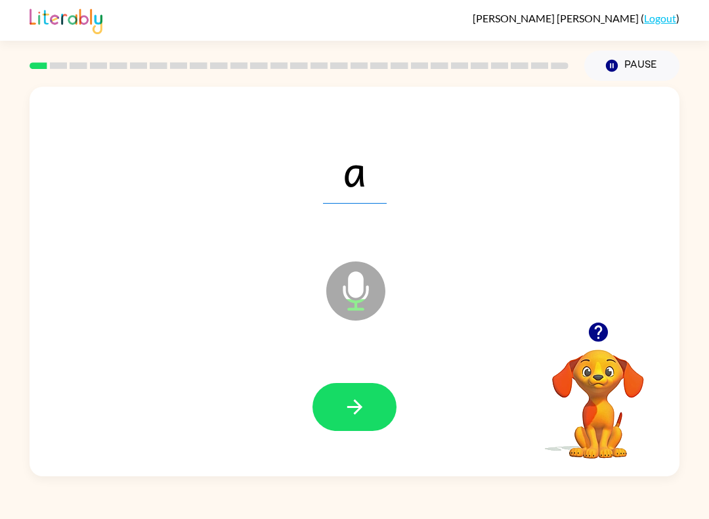
click at [356, 409] on icon "button" at bounding box center [354, 406] width 23 height 23
click at [357, 398] on icon "button" at bounding box center [354, 406] width 23 height 23
click at [379, 386] on button "button" at bounding box center [354, 407] width 84 height 48
click at [377, 389] on button "button" at bounding box center [354, 407] width 84 height 48
click at [343, 399] on icon "button" at bounding box center [354, 406] width 23 height 23
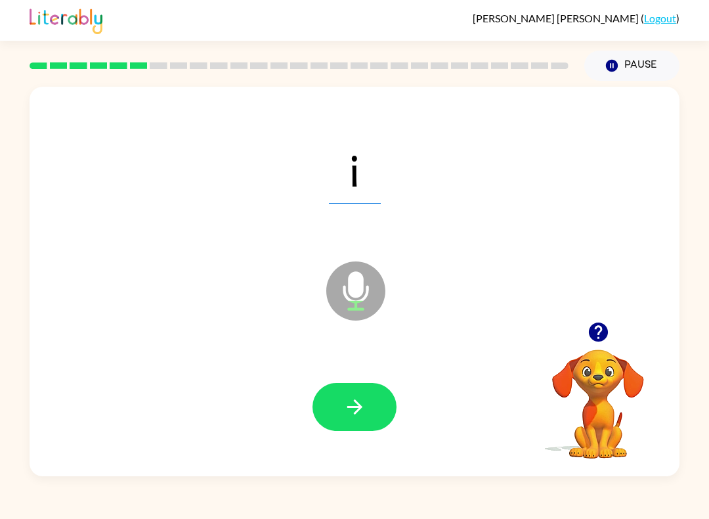
click at [365, 412] on icon "button" at bounding box center [354, 406] width 23 height 23
click at [343, 410] on icon "button" at bounding box center [354, 406] width 23 height 23
click at [382, 406] on button "button" at bounding box center [354, 407] width 84 height 48
click at [380, 397] on button "button" at bounding box center [354, 407] width 84 height 48
click at [383, 395] on button "button" at bounding box center [354, 407] width 84 height 48
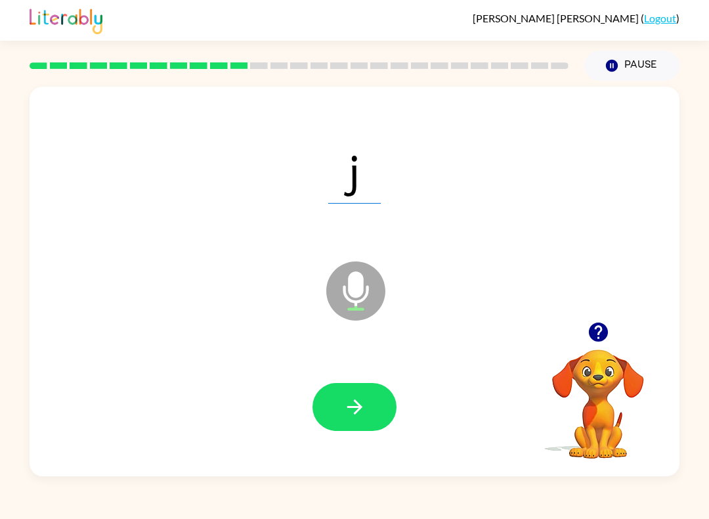
click at [372, 405] on button "button" at bounding box center [354, 407] width 84 height 48
click at [368, 405] on button "button" at bounding box center [354, 407] width 84 height 48
click at [353, 422] on button "button" at bounding box center [354, 407] width 84 height 48
click at [385, 400] on button "button" at bounding box center [354, 407] width 84 height 48
click at [384, 390] on button "button" at bounding box center [354, 407] width 84 height 48
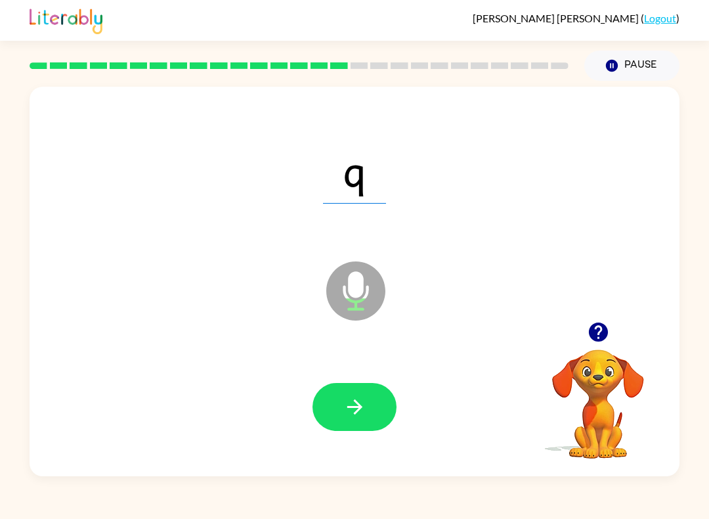
click at [364, 404] on icon "button" at bounding box center [354, 406] width 23 height 23
click at [354, 404] on icon "button" at bounding box center [354, 406] width 23 height 23
click at [351, 409] on icon "button" at bounding box center [354, 406] width 23 height 23
click at [360, 406] on icon "button" at bounding box center [354, 406] width 15 height 15
click at [383, 396] on button "button" at bounding box center [354, 407] width 84 height 48
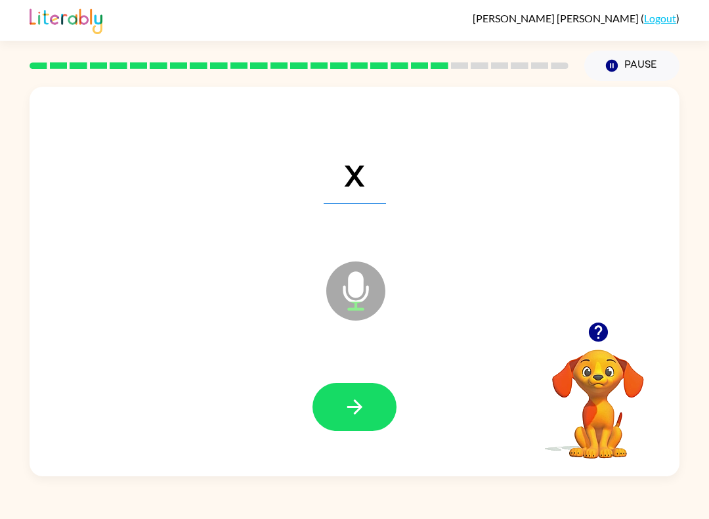
click at [360, 400] on icon "button" at bounding box center [354, 406] width 23 height 23
click at [351, 403] on icon "button" at bounding box center [354, 406] width 23 height 23
click at [365, 409] on icon "button" at bounding box center [354, 406] width 23 height 23
click at [364, 413] on icon "button" at bounding box center [354, 406] width 23 height 23
click at [377, 393] on button "button" at bounding box center [354, 407] width 84 height 48
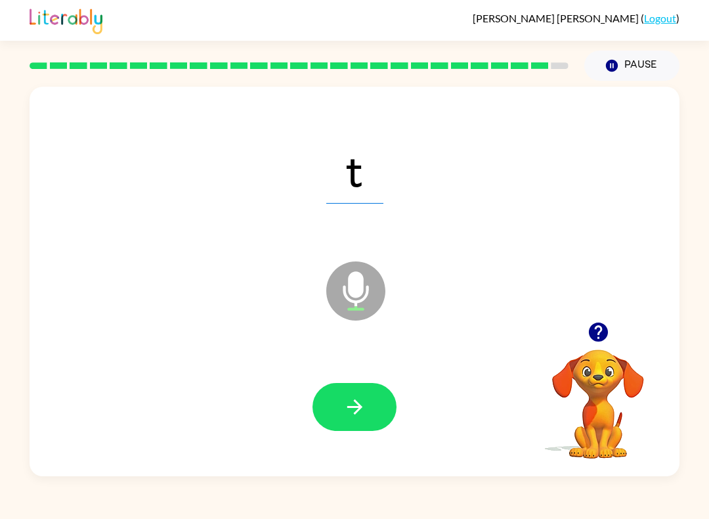
click at [370, 408] on button "button" at bounding box center [354, 407] width 84 height 48
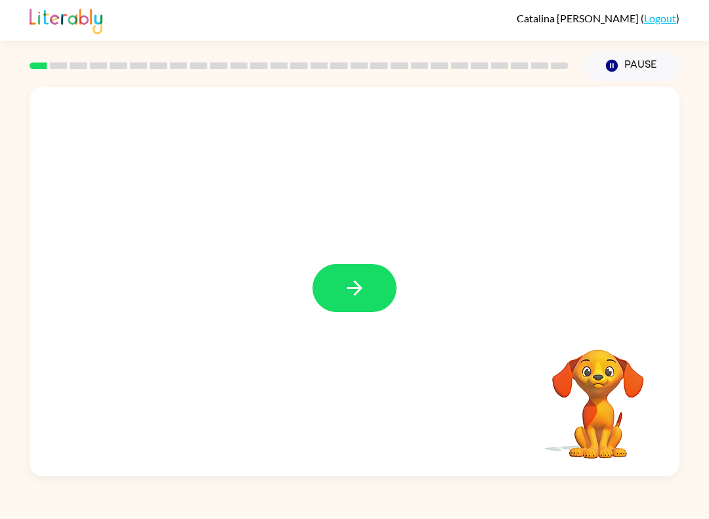
click at [363, 287] on icon "button" at bounding box center [354, 287] width 23 height 23
click at [628, 60] on button "Pause Pause" at bounding box center [631, 66] width 95 height 30
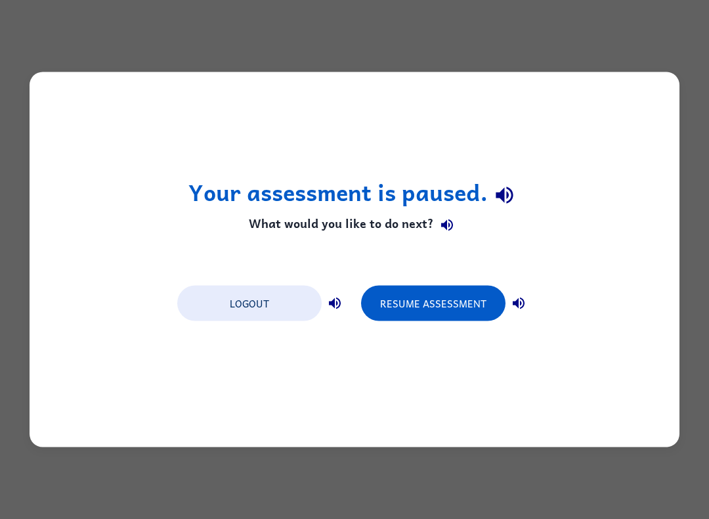
click at [433, 308] on button "Resume Assessment" at bounding box center [433, 303] width 144 height 35
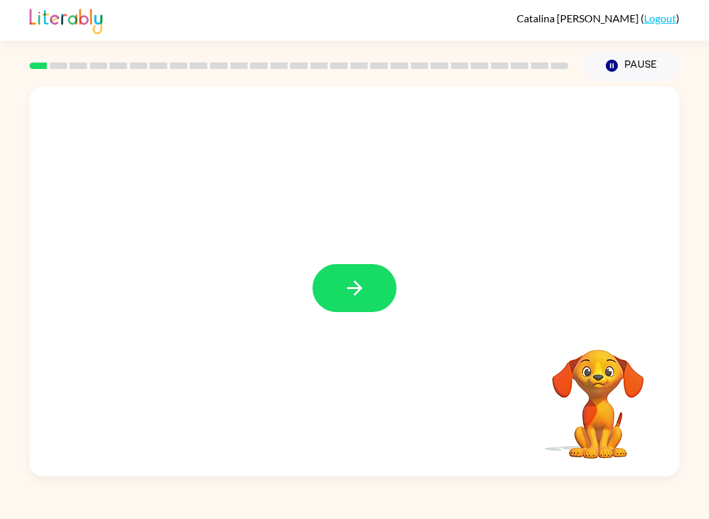
click at [357, 268] on button "button" at bounding box center [354, 288] width 84 height 48
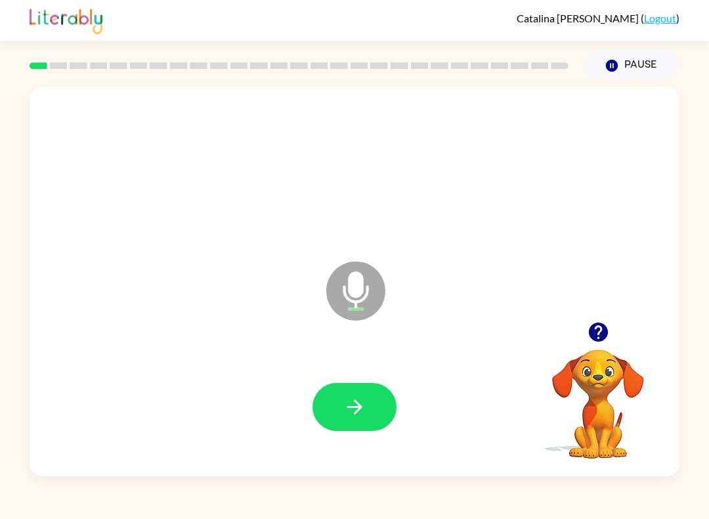
click at [368, 406] on button "button" at bounding box center [354, 407] width 84 height 48
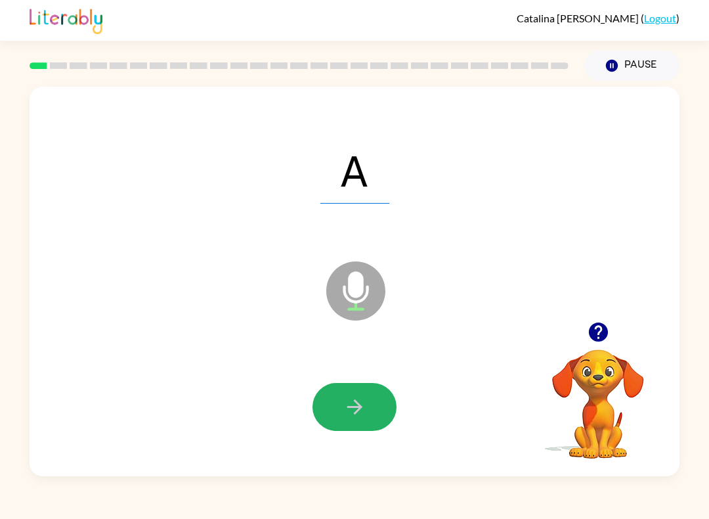
click at [341, 384] on button "button" at bounding box center [354, 407] width 84 height 48
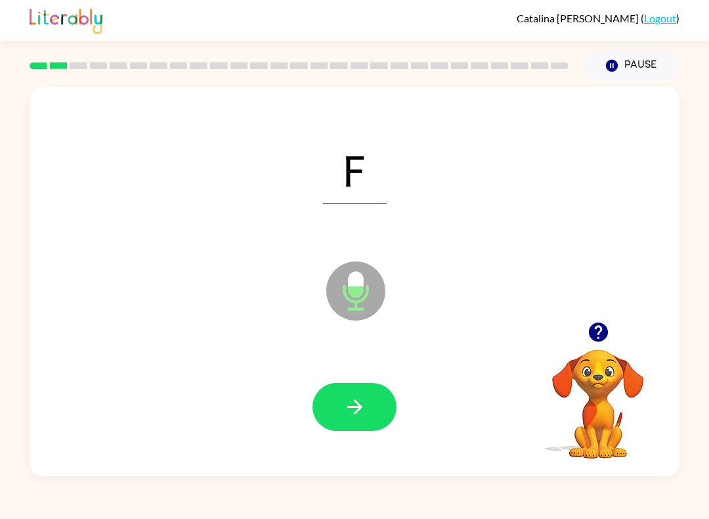
click at [326, 339] on icon "Microphone The Microphone is here when it is your turn to talk" at bounding box center [421, 307] width 197 height 98
click at [318, 416] on button "button" at bounding box center [354, 407] width 84 height 48
click at [331, 408] on button "button" at bounding box center [354, 407] width 84 height 48
click at [338, 400] on button "button" at bounding box center [354, 407] width 84 height 48
click at [346, 440] on div at bounding box center [355, 407] width 624 height 112
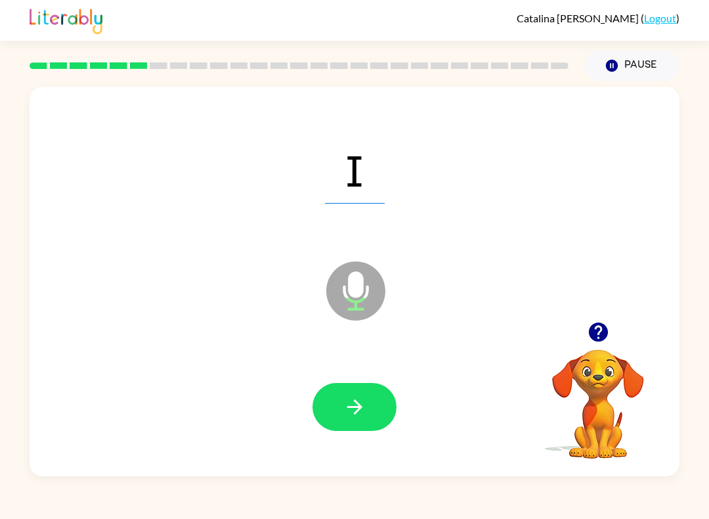
click at [339, 396] on button "button" at bounding box center [354, 407] width 84 height 48
click at [341, 406] on button "button" at bounding box center [354, 407] width 84 height 48
click at [312, 405] on button "button" at bounding box center [354, 407] width 84 height 48
click at [352, 408] on icon "button" at bounding box center [354, 406] width 15 height 15
click at [377, 405] on button "button" at bounding box center [354, 407] width 84 height 48
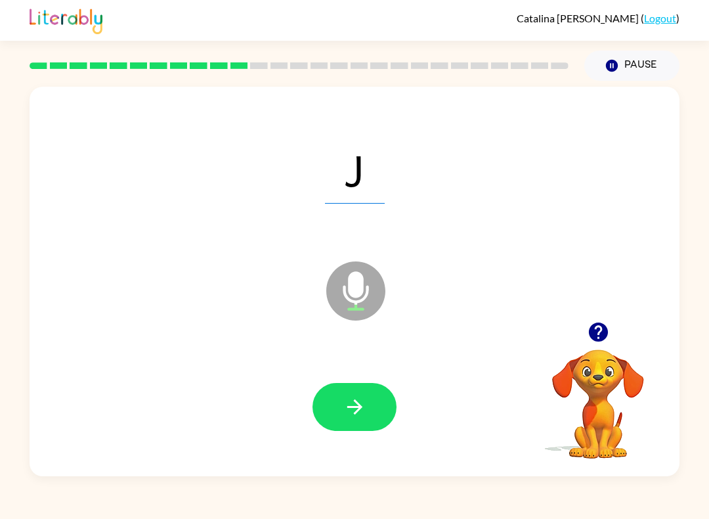
click at [357, 418] on icon "button" at bounding box center [354, 406] width 23 height 23
click at [358, 427] on button "button" at bounding box center [354, 407] width 84 height 48
click at [374, 445] on div at bounding box center [355, 407] width 624 height 112
click at [365, 386] on button "button" at bounding box center [354, 407] width 84 height 48
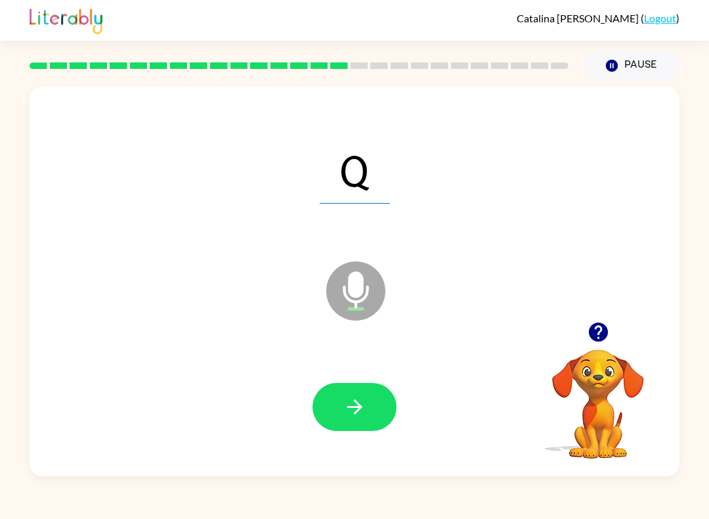
click at [370, 413] on button "button" at bounding box center [354, 407] width 84 height 48
click at [326, 408] on button "button" at bounding box center [354, 407] width 84 height 48
click at [354, 396] on icon "button" at bounding box center [354, 406] width 23 height 23
click at [322, 427] on div at bounding box center [354, 407] width 84 height 48
click at [315, 412] on button "button" at bounding box center [354, 407] width 84 height 48
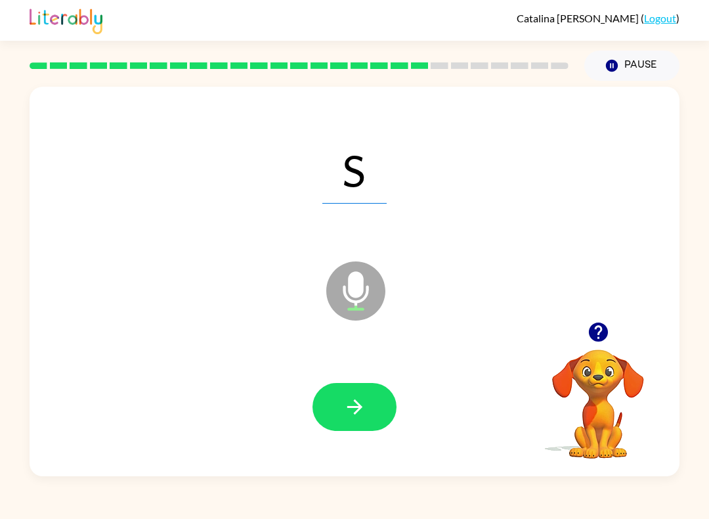
click at [333, 407] on button "button" at bounding box center [354, 407] width 84 height 48
click at [389, 401] on button "button" at bounding box center [354, 407] width 84 height 48
click at [345, 378] on div at bounding box center [355, 407] width 624 height 112
click at [352, 398] on icon "button" at bounding box center [354, 406] width 23 height 23
click at [372, 408] on button "button" at bounding box center [354, 407] width 84 height 48
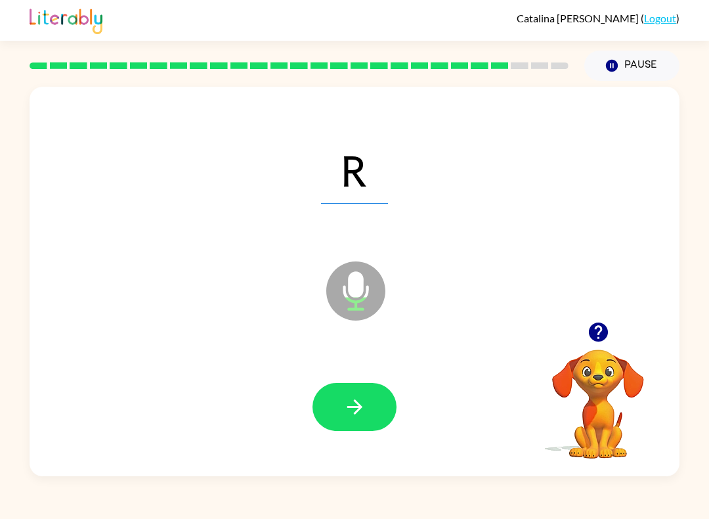
click at [373, 400] on button "button" at bounding box center [354, 407] width 84 height 48
click at [354, 416] on icon "button" at bounding box center [354, 406] width 23 height 23
click at [366, 408] on icon "button" at bounding box center [354, 406] width 23 height 23
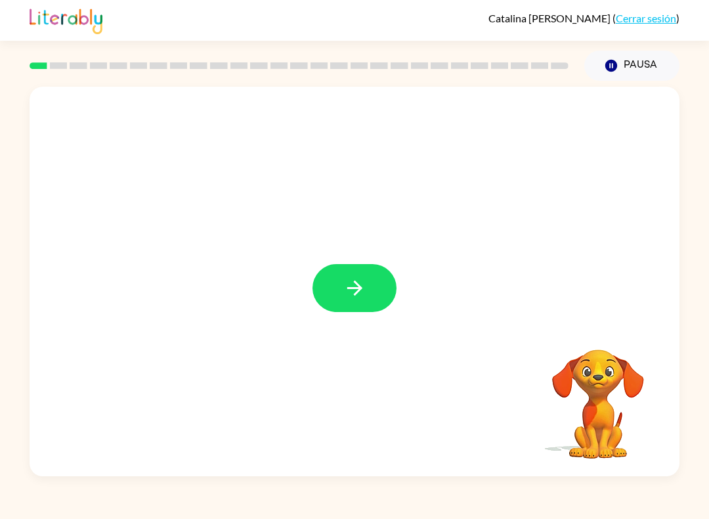
click at [362, 291] on icon "button" at bounding box center [354, 287] width 23 height 23
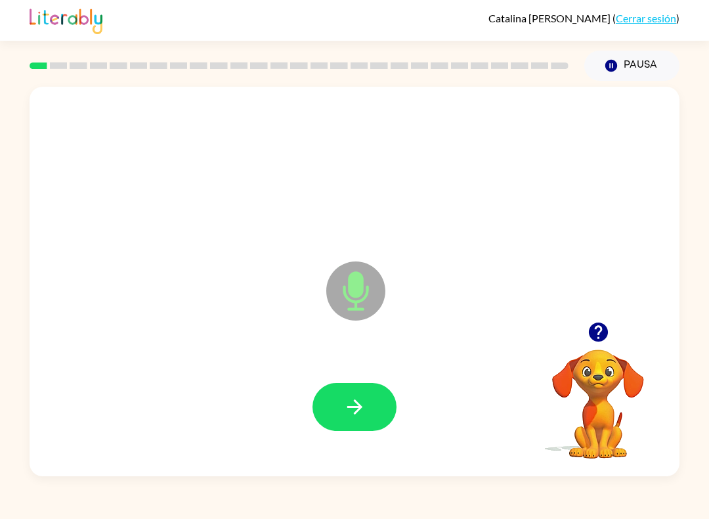
click at [351, 430] on button "button" at bounding box center [354, 407] width 84 height 48
click at [348, 400] on icon "button" at bounding box center [354, 406] width 23 height 23
click at [380, 408] on button "button" at bounding box center [354, 407] width 84 height 48
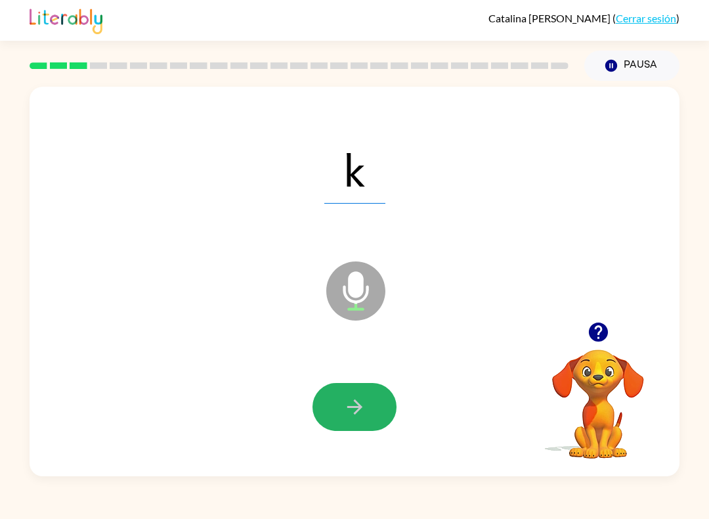
click at [342, 393] on button "button" at bounding box center [354, 407] width 84 height 48
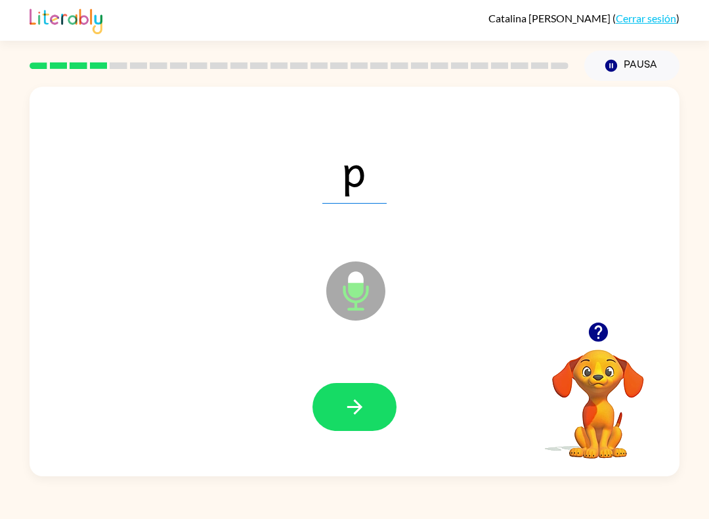
click at [374, 396] on button "button" at bounding box center [354, 407] width 84 height 48
click at [357, 414] on icon "button" at bounding box center [354, 406] width 23 height 23
click at [378, 391] on button "button" at bounding box center [354, 407] width 84 height 48
click at [372, 402] on button "button" at bounding box center [354, 407] width 84 height 48
click at [368, 413] on button "button" at bounding box center [354, 407] width 84 height 48
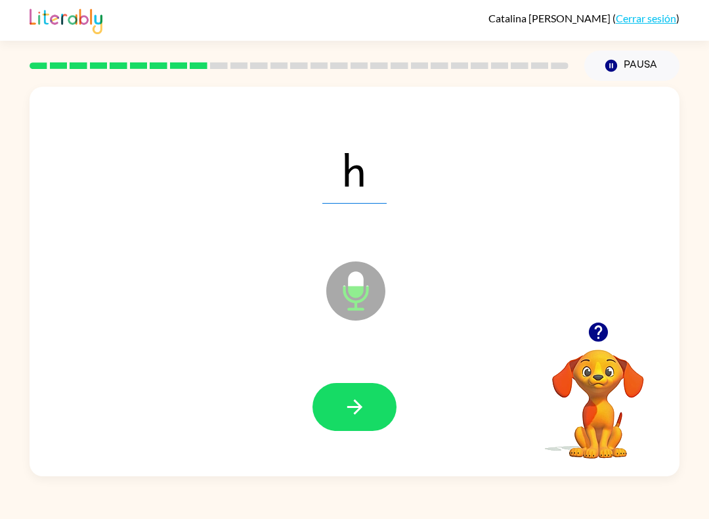
click at [359, 412] on icon "button" at bounding box center [354, 406] width 23 height 23
click at [360, 404] on icon "button" at bounding box center [354, 406] width 23 height 23
click at [364, 400] on icon "button" at bounding box center [354, 406] width 23 height 23
click at [351, 403] on icon "button" at bounding box center [354, 406] width 23 height 23
click at [350, 421] on button "button" at bounding box center [354, 407] width 84 height 48
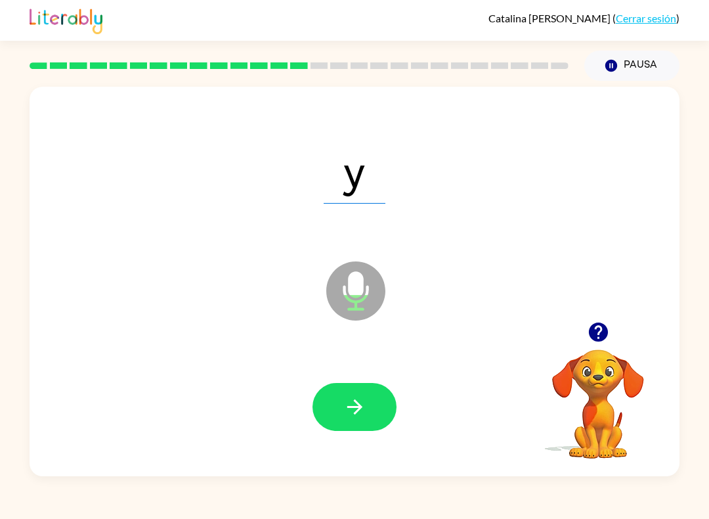
click at [360, 425] on button "button" at bounding box center [354, 407] width 84 height 48
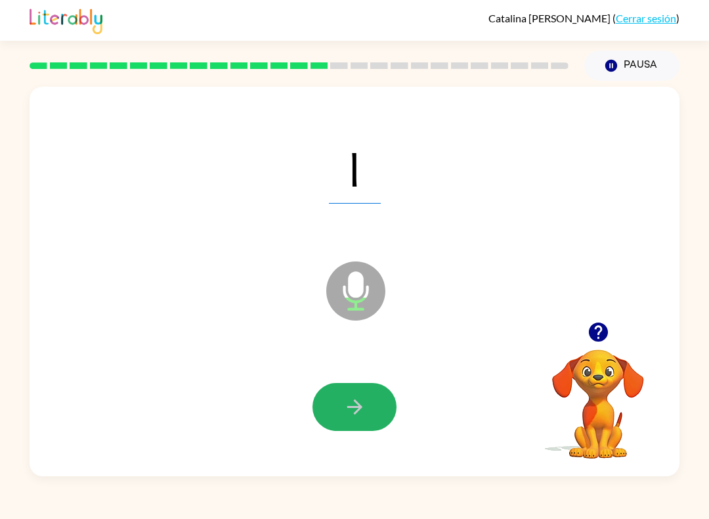
click at [367, 407] on button "button" at bounding box center [354, 407] width 84 height 48
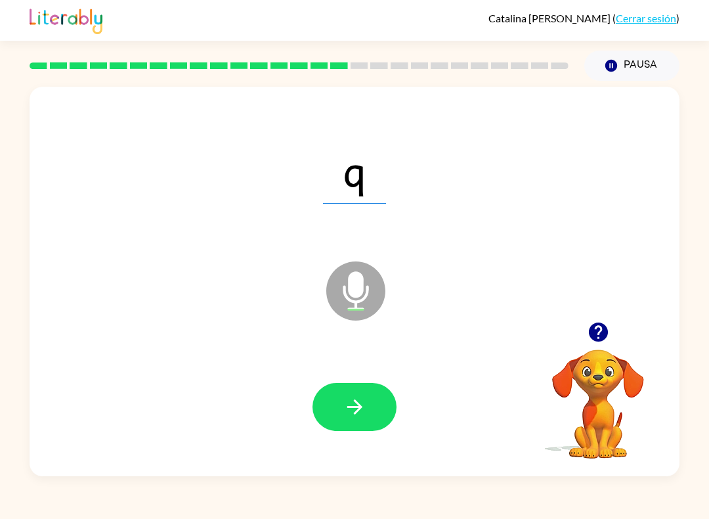
click at [383, 411] on button "button" at bounding box center [354, 407] width 84 height 48
click at [374, 399] on button "button" at bounding box center [354, 407] width 84 height 48
click at [366, 396] on icon "button" at bounding box center [354, 406] width 23 height 23
click at [351, 414] on icon "button" at bounding box center [354, 406] width 23 height 23
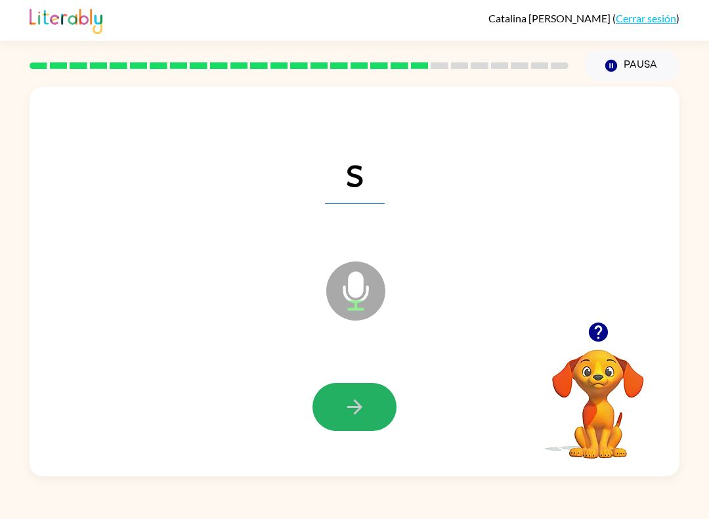
click at [352, 408] on icon "button" at bounding box center [354, 406] width 15 height 15
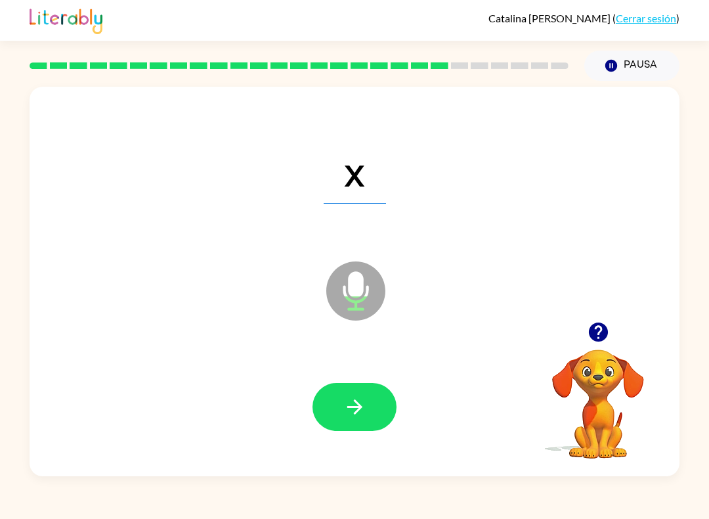
click at [651, 55] on button "Pausa Pausa" at bounding box center [631, 66] width 95 height 30
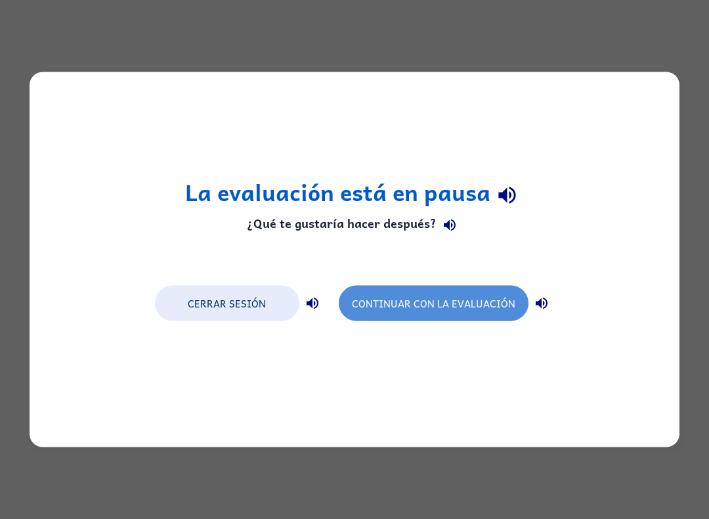
click at [461, 303] on button "Continuar con la evaluación" at bounding box center [434, 303] width 190 height 35
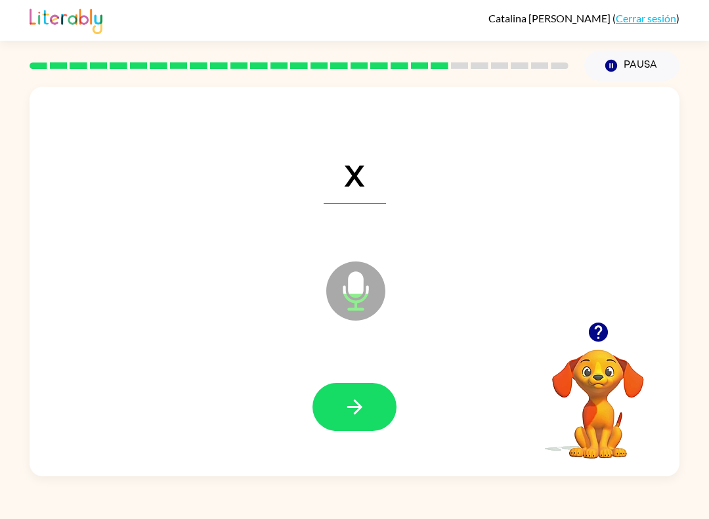
click at [360, 395] on button "button" at bounding box center [354, 407] width 84 height 48
click at [362, 391] on button "button" at bounding box center [354, 407] width 84 height 48
click at [362, 412] on icon "button" at bounding box center [354, 406] width 23 height 23
click at [373, 419] on button "button" at bounding box center [354, 407] width 84 height 48
click at [376, 412] on button "button" at bounding box center [354, 407] width 84 height 48
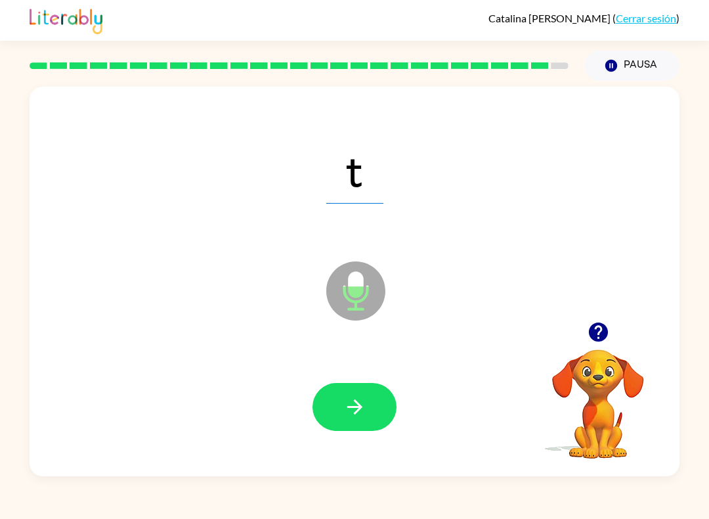
click at [372, 427] on button "button" at bounding box center [354, 407] width 84 height 48
